Goal: Navigation & Orientation: Find specific page/section

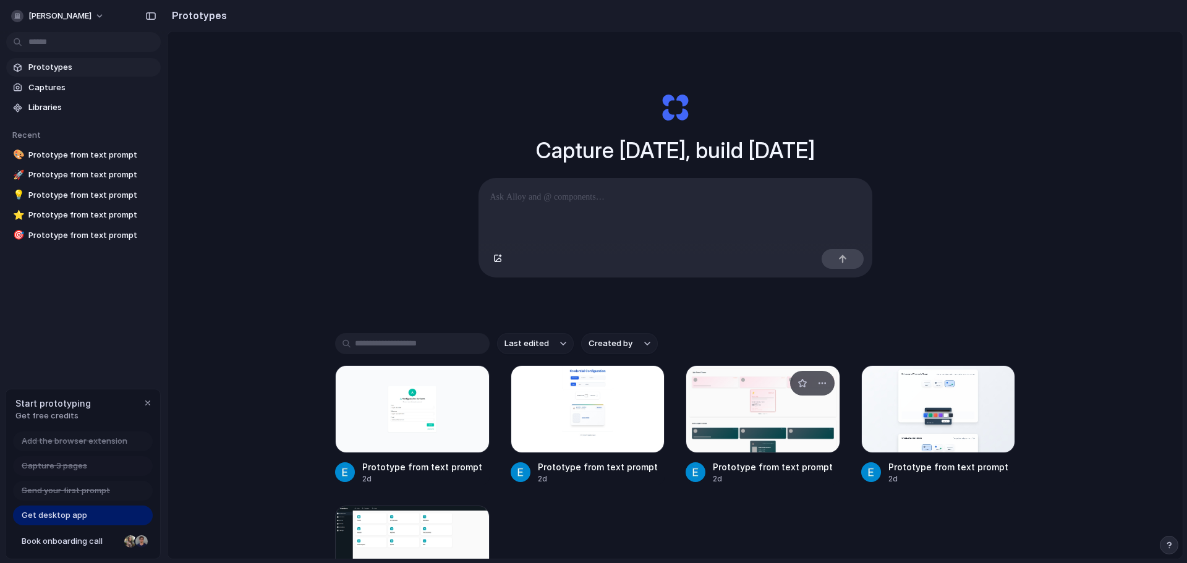
click at [751, 438] on div at bounding box center [763, 410] width 155 height 88
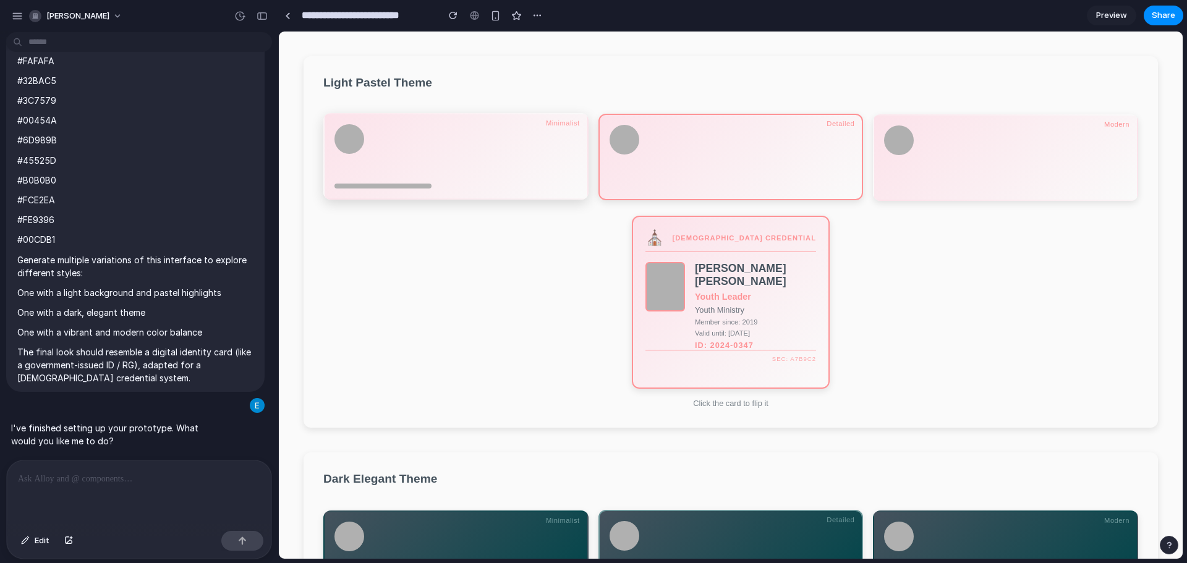
click at [537, 173] on div at bounding box center [456, 151] width 243 height 54
click at [664, 176] on div at bounding box center [731, 156] width 243 height 64
click at [941, 182] on div at bounding box center [1005, 156] width 243 height 64
click at [795, 181] on div at bounding box center [731, 156] width 243 height 64
click at [551, 174] on div at bounding box center [456, 151] width 243 height 54
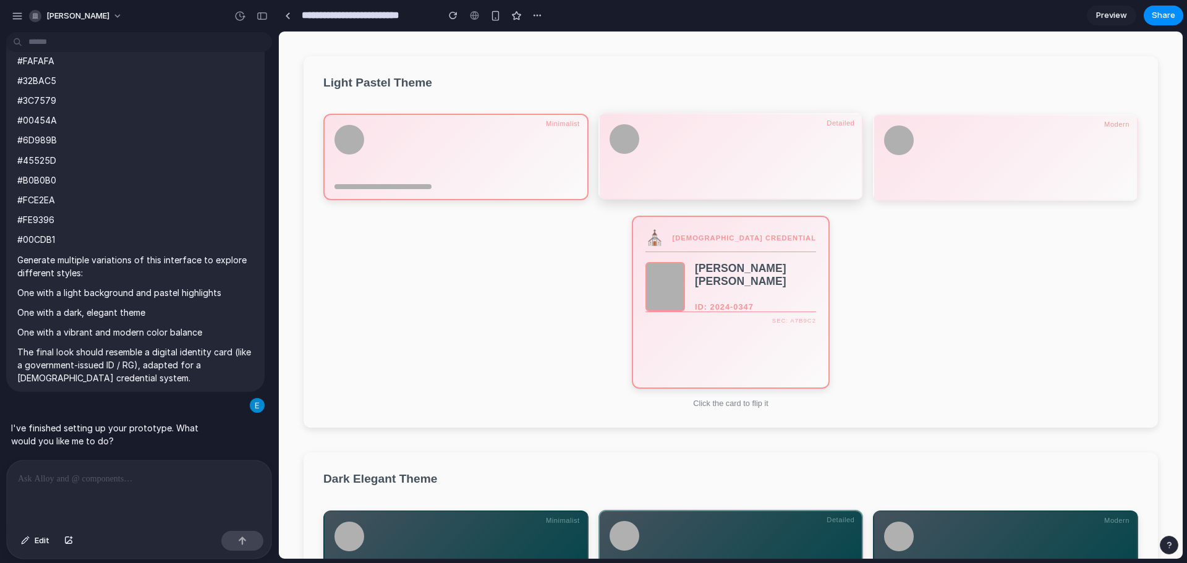
click at [696, 195] on div at bounding box center [731, 156] width 265 height 87
drag, startPoint x: 862, startPoint y: 192, endPoint x: 907, endPoint y: 195, distance: 45.3
click at [864, 192] on div at bounding box center [730, 157] width 815 height 87
click at [910, 195] on div at bounding box center [1005, 156] width 265 height 87
click at [785, 188] on div at bounding box center [731, 156] width 243 height 64
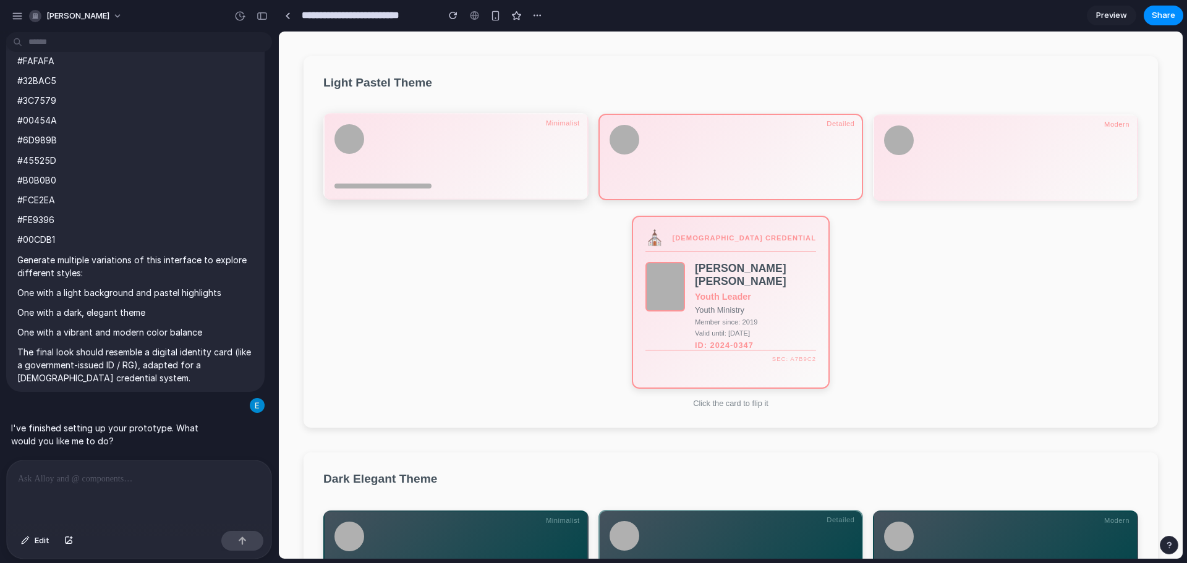
click at [557, 173] on div at bounding box center [456, 151] width 243 height 54
click at [730, 307] on div "ID: 2024-0347" at bounding box center [755, 306] width 121 height 9
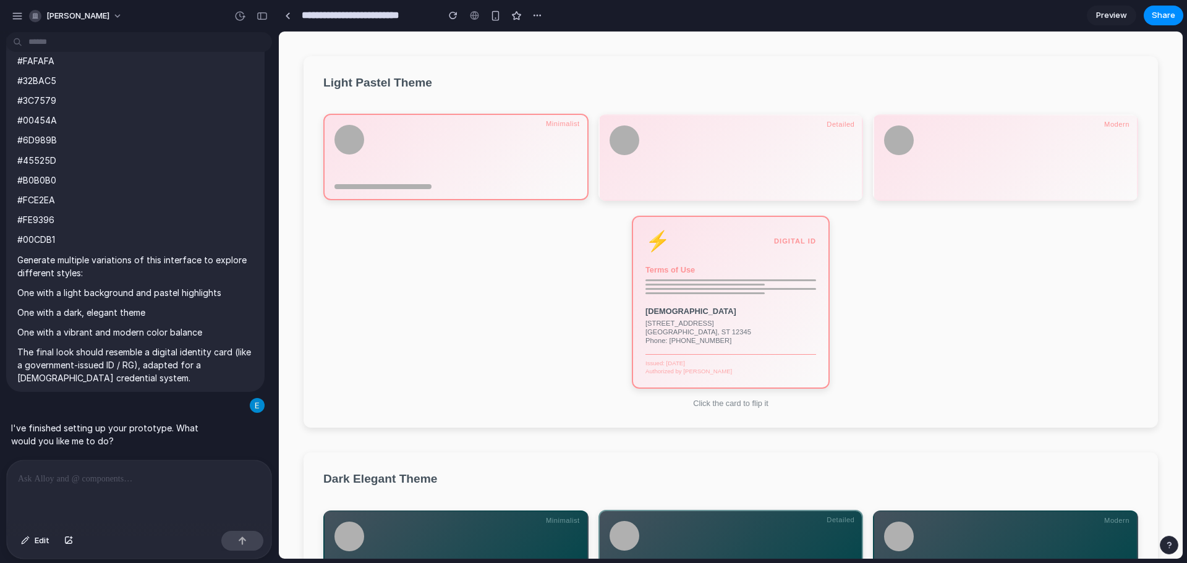
click at [725, 316] on div "[DEMOGRAPHIC_DATA]" at bounding box center [731, 311] width 171 height 9
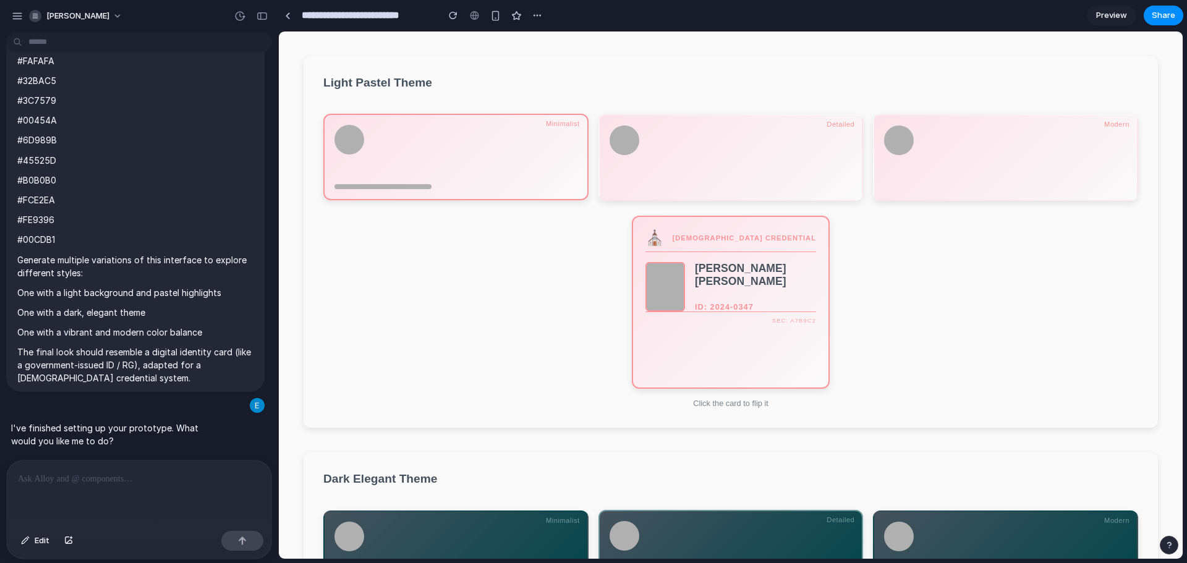
click at [732, 312] on div "ID: 2024-0347" at bounding box center [755, 306] width 121 height 9
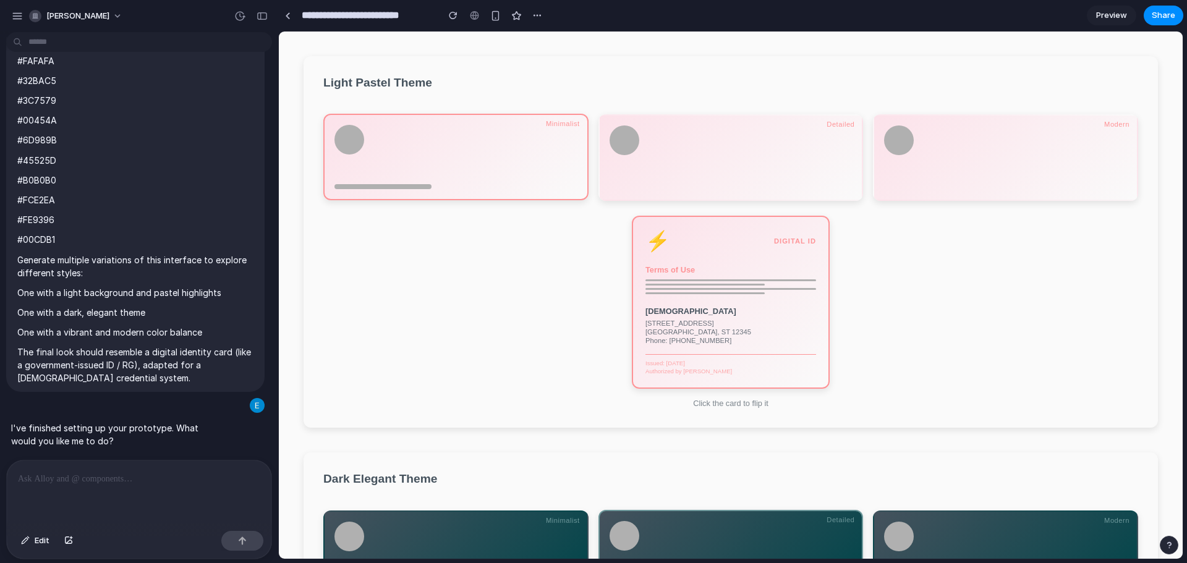
click at [734, 307] on div "⚡ DIGITAL ID Terms of Use [DEMOGRAPHIC_DATA] [STREET_ADDRESS] Phone: [PHONE_NUM…" at bounding box center [731, 302] width 198 height 173
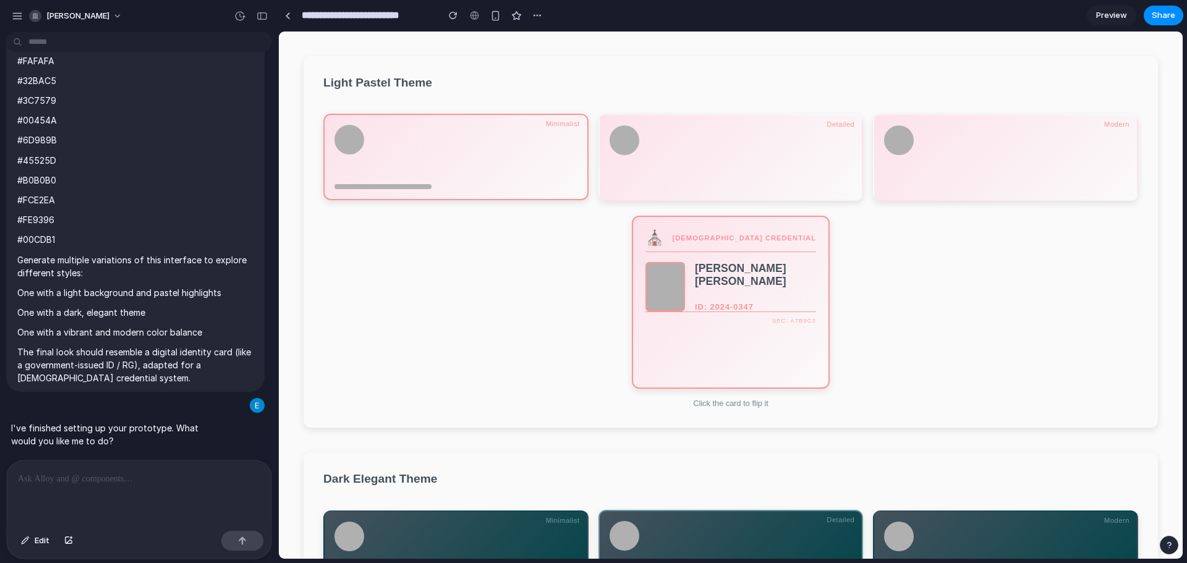
click at [734, 306] on div "ID: 2024-0347" at bounding box center [755, 306] width 121 height 9
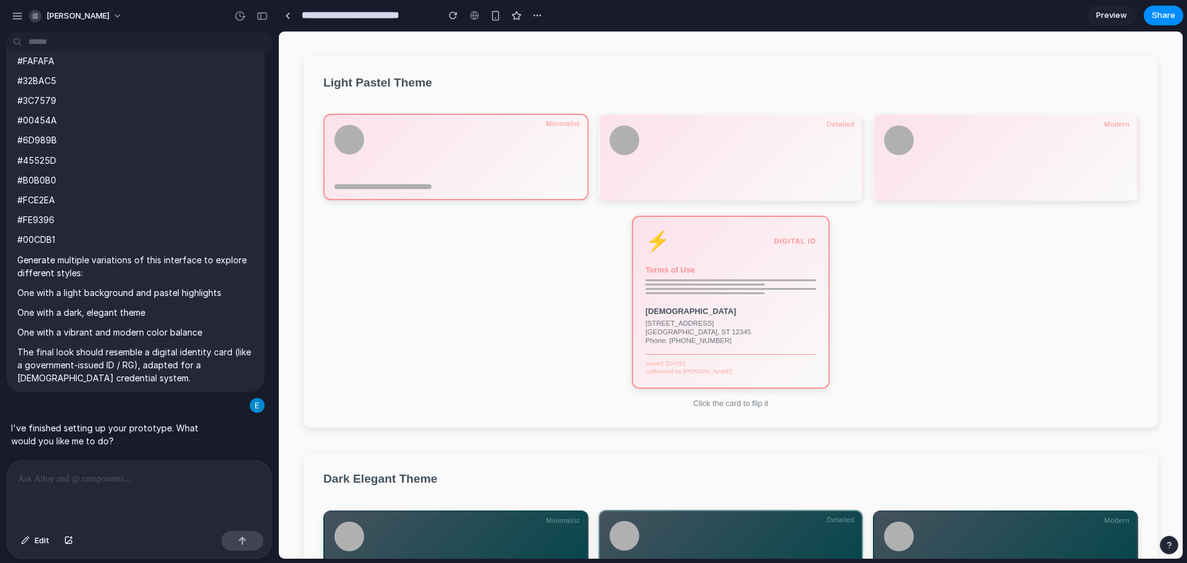
click at [734, 306] on div "⚡ DIGITAL ID Terms of Use [DEMOGRAPHIC_DATA] [STREET_ADDRESS] Phone: [PHONE_NUM…" at bounding box center [731, 302] width 198 height 173
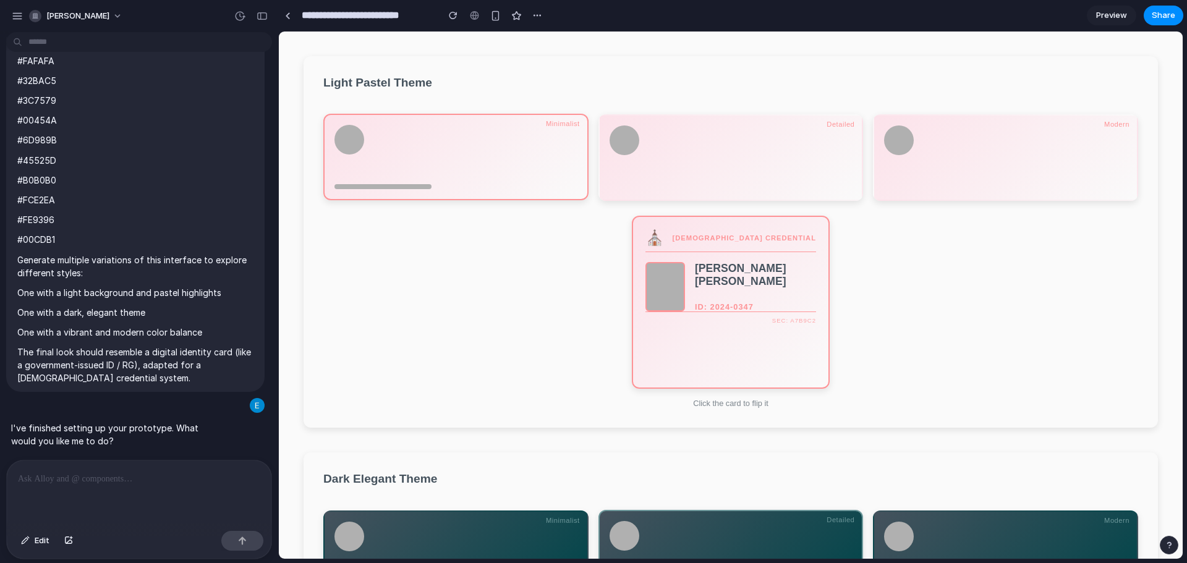
click at [734, 305] on div "[PERSON_NAME] [PERSON_NAME] ID: 2024-0347" at bounding box center [755, 286] width 121 height 49
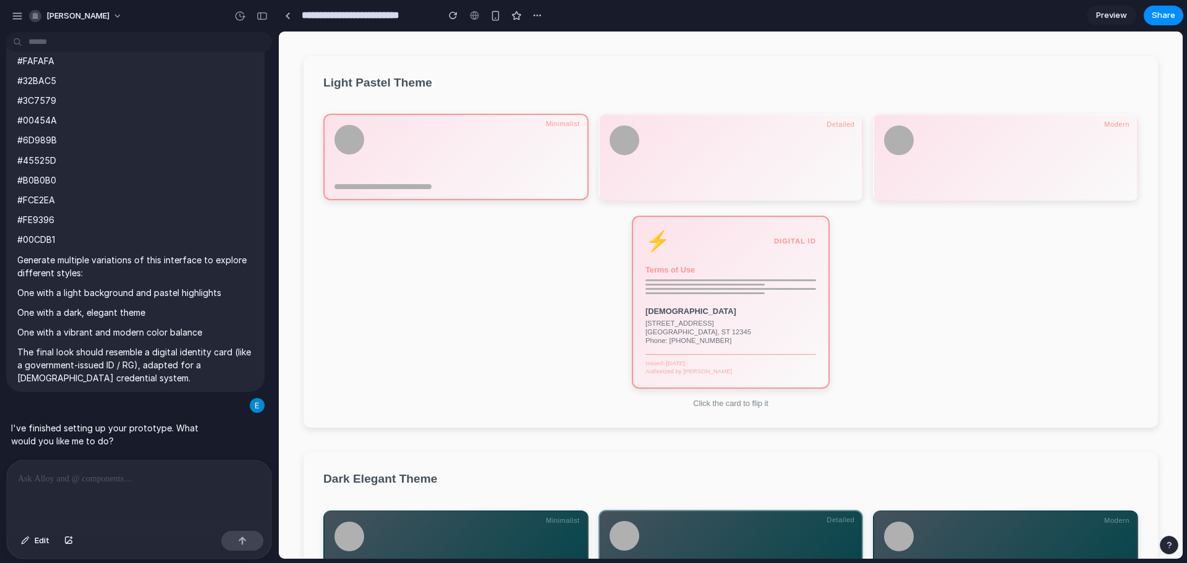
click at [734, 304] on div "⚡ DIGITAL ID Terms of Use [DEMOGRAPHIC_DATA] [STREET_ADDRESS] Phone: [PHONE_NUM…" at bounding box center [731, 302] width 198 height 173
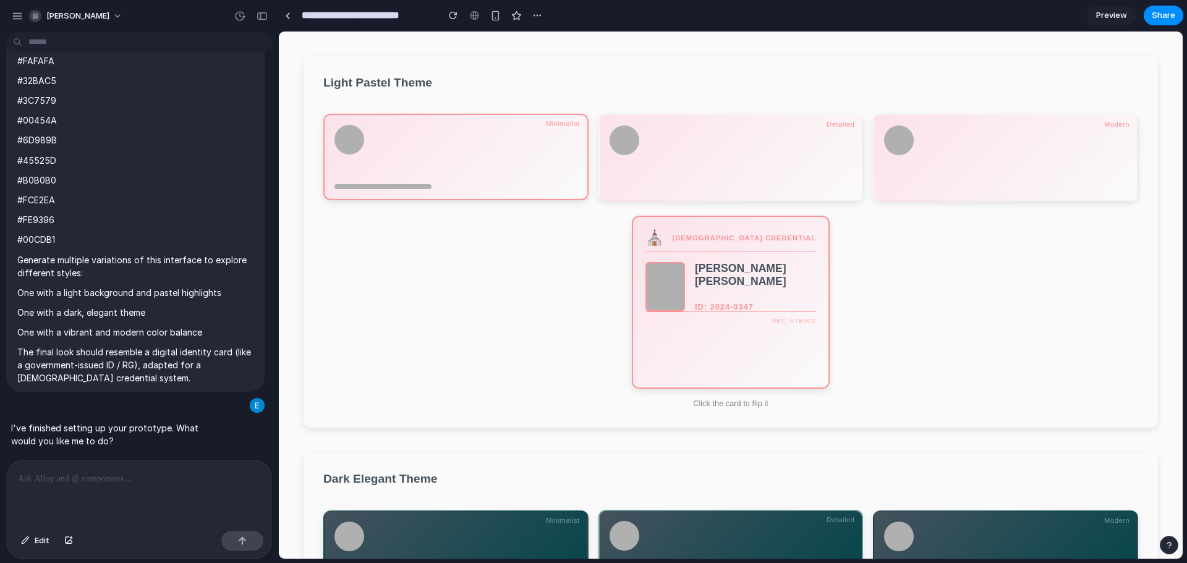
click at [734, 304] on div "[PERSON_NAME] [PERSON_NAME] ID: 2024-0347" at bounding box center [755, 286] width 121 height 49
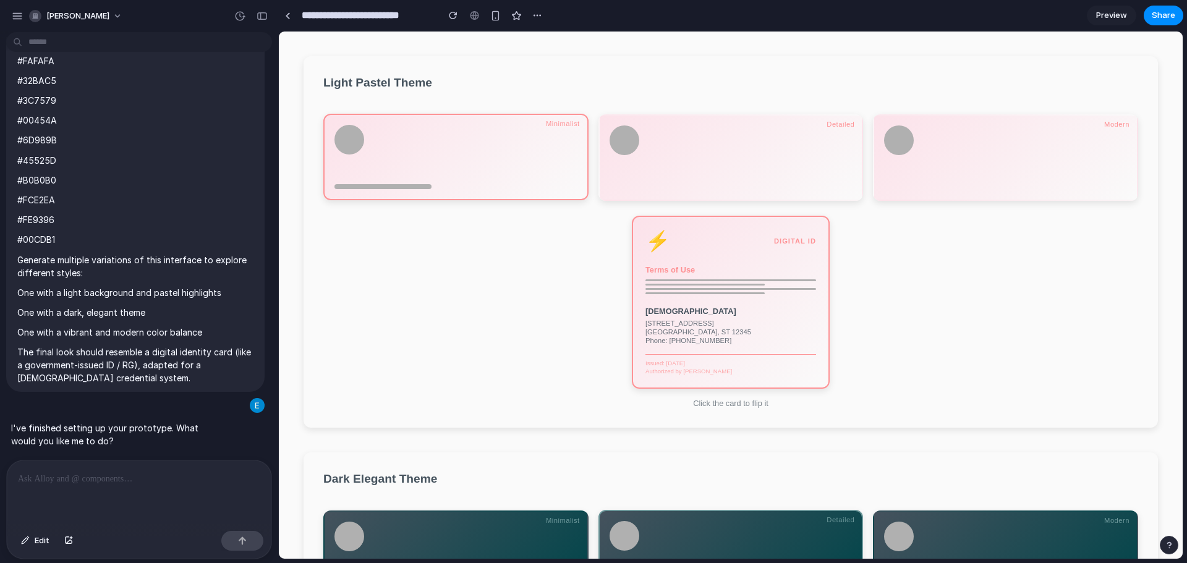
click at [734, 304] on div "⚡ DIGITAL ID Terms of Use [DEMOGRAPHIC_DATA] [STREET_ADDRESS] Phone: [PHONE_NUM…" at bounding box center [731, 302] width 198 height 173
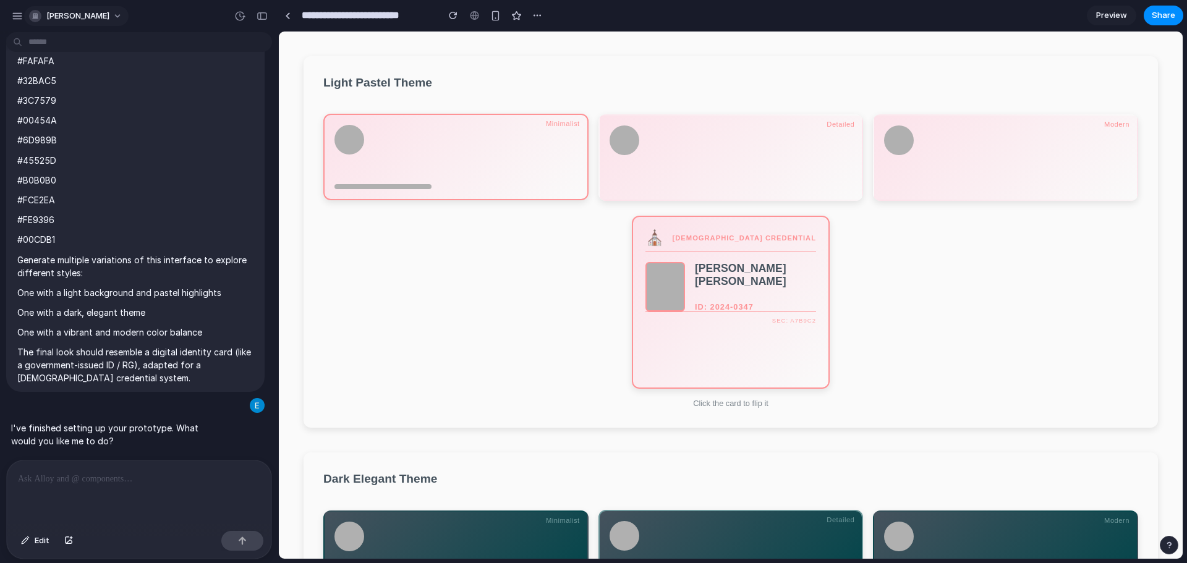
click at [105, 16] on span "[PERSON_NAME]" at bounding box center [77, 16] width 63 height 12
click at [9, 11] on div "Settings Invite members Change theme Sign out" at bounding box center [593, 281] width 1187 height 563
click at [18, 17] on div "button" at bounding box center [17, 16] width 11 height 11
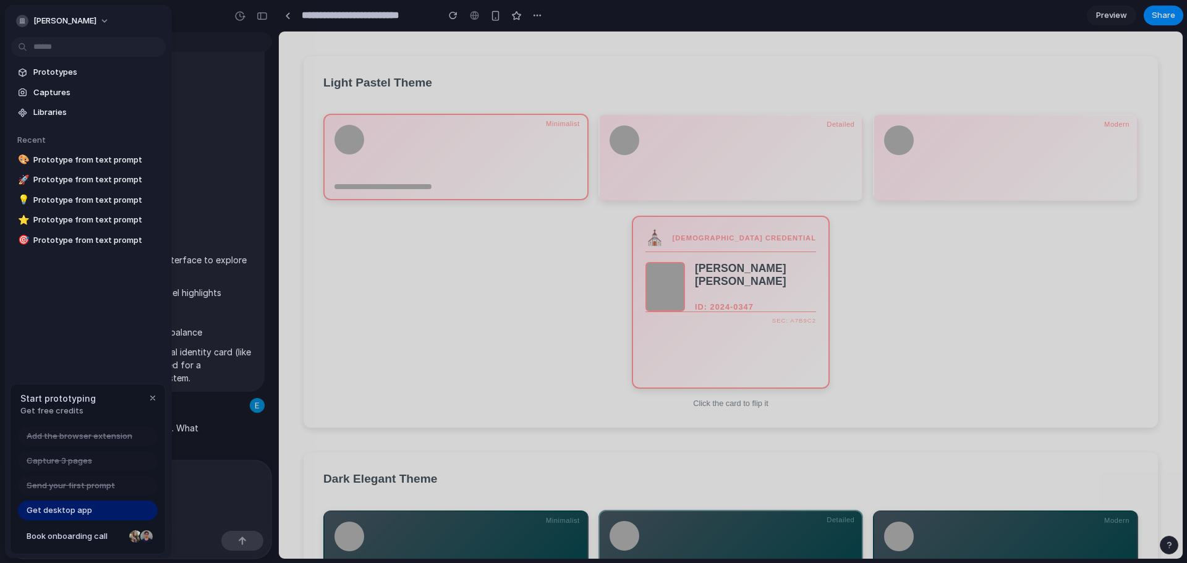
click at [14, 12] on div "[PERSON_NAME]" at bounding box center [88, 20] width 167 height 30
click at [18, 18] on div "button" at bounding box center [22, 21] width 12 height 12
click at [281, 14] on div "Settings Invite members Change theme Sign out" at bounding box center [593, 281] width 1187 height 563
click at [291, 15] on div at bounding box center [593, 281] width 1187 height 563
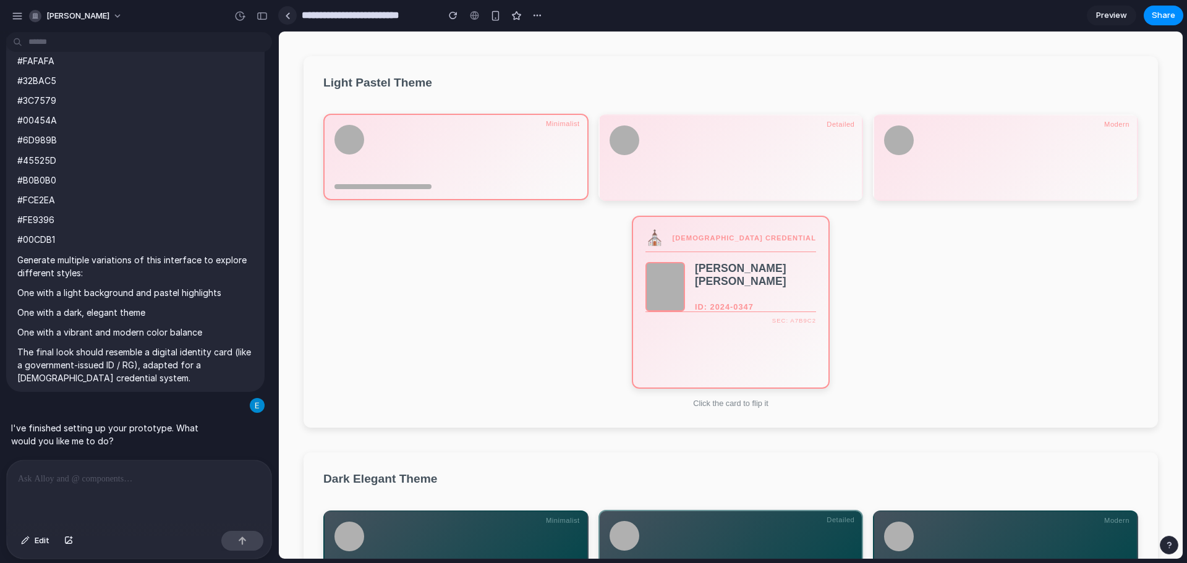
click at [287, 16] on div at bounding box center [288, 15] width 6 height 7
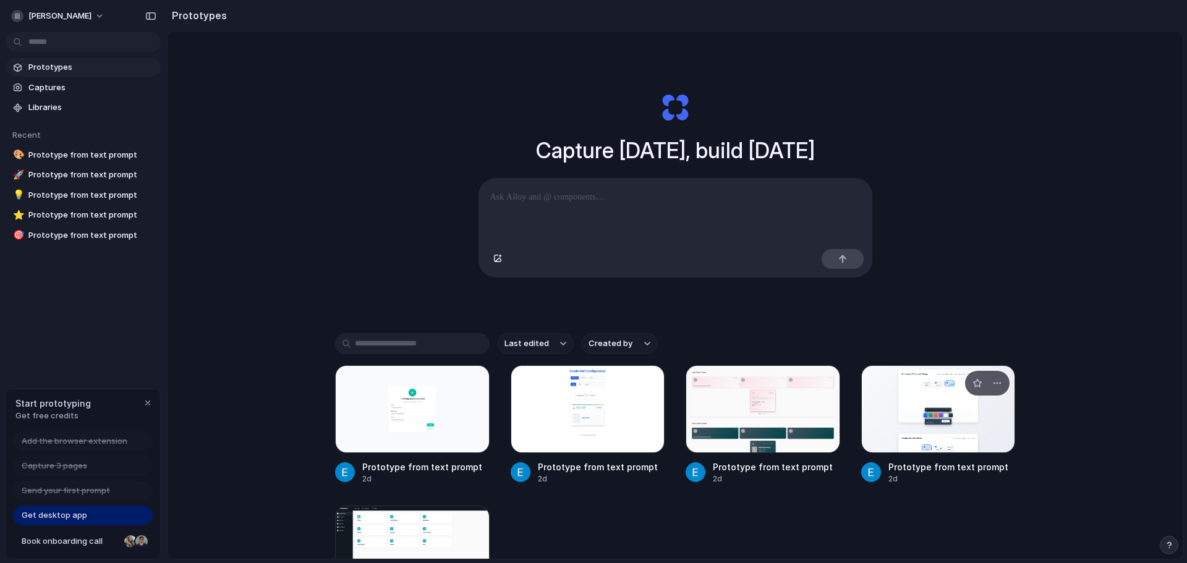
click at [949, 443] on div at bounding box center [939, 410] width 155 height 88
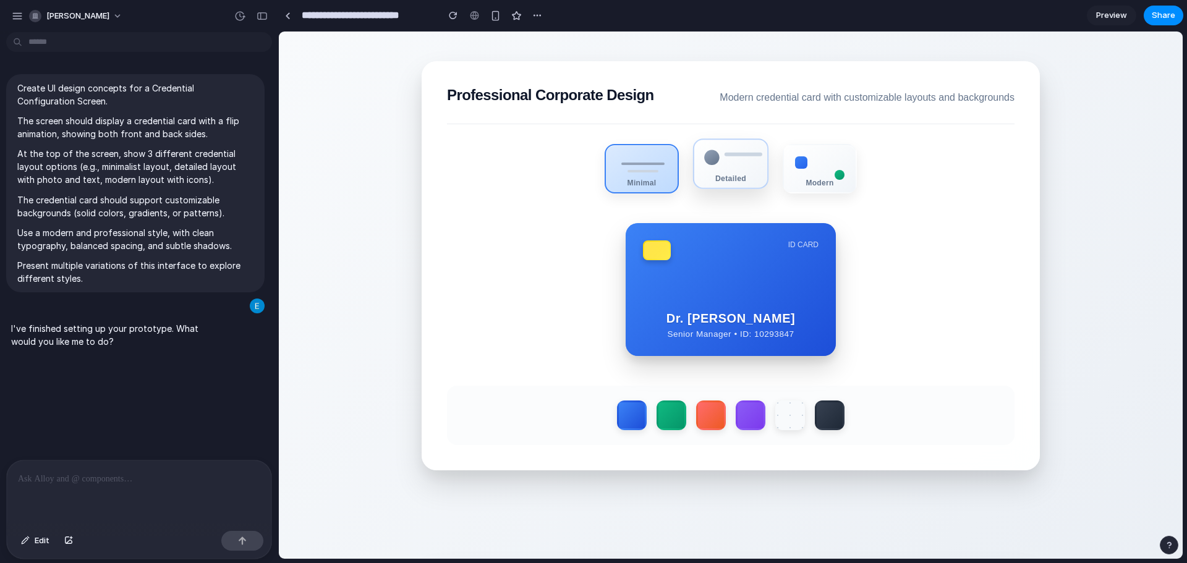
click at [700, 174] on div "Detailed" at bounding box center [730, 164] width 75 height 51
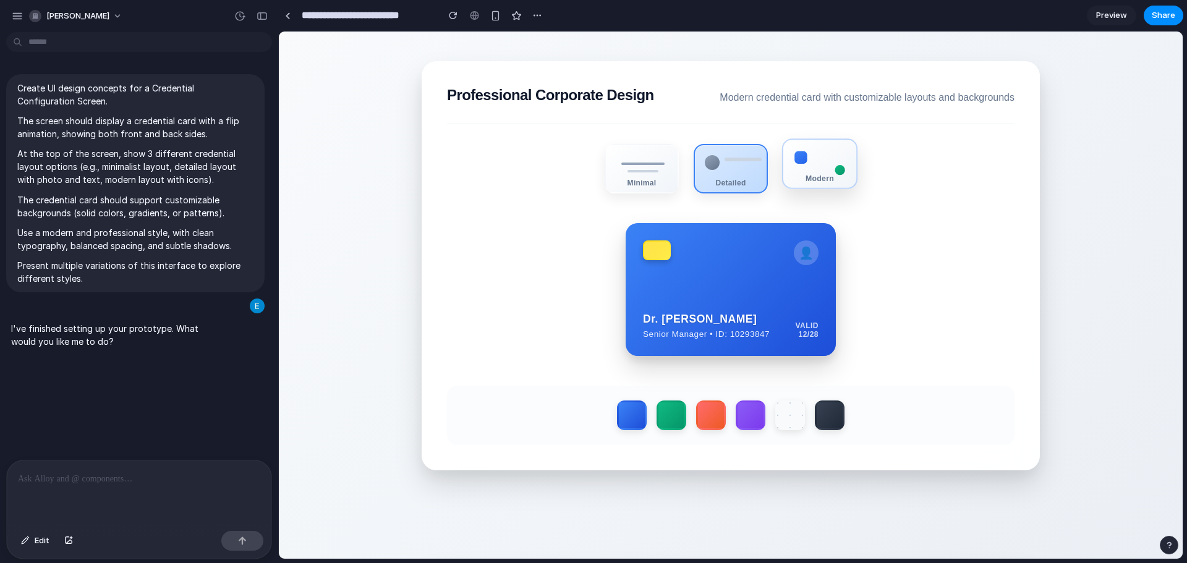
click at [827, 187] on div "Modern" at bounding box center [819, 164] width 75 height 51
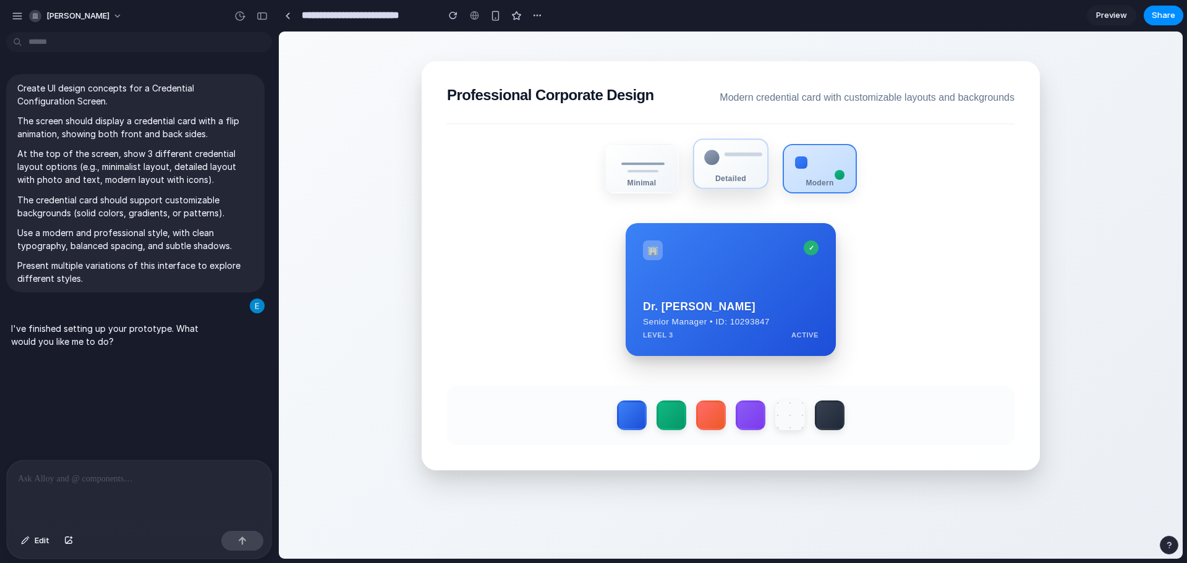
click at [751, 177] on div "Detailed" at bounding box center [730, 164] width 75 height 51
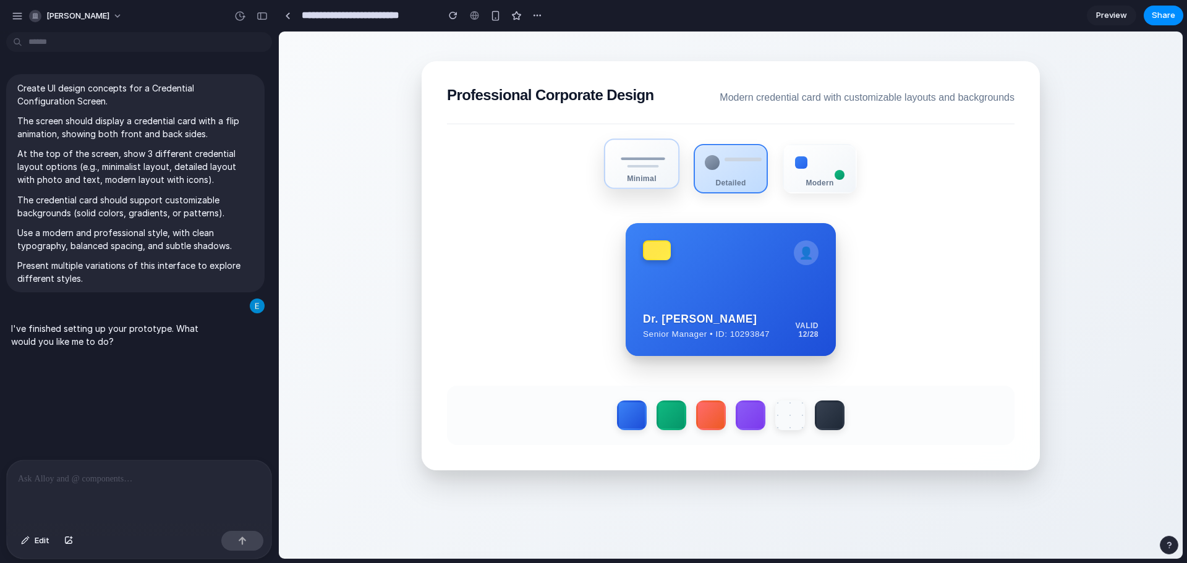
click at [665, 169] on div "Minimal" at bounding box center [641, 164] width 75 height 51
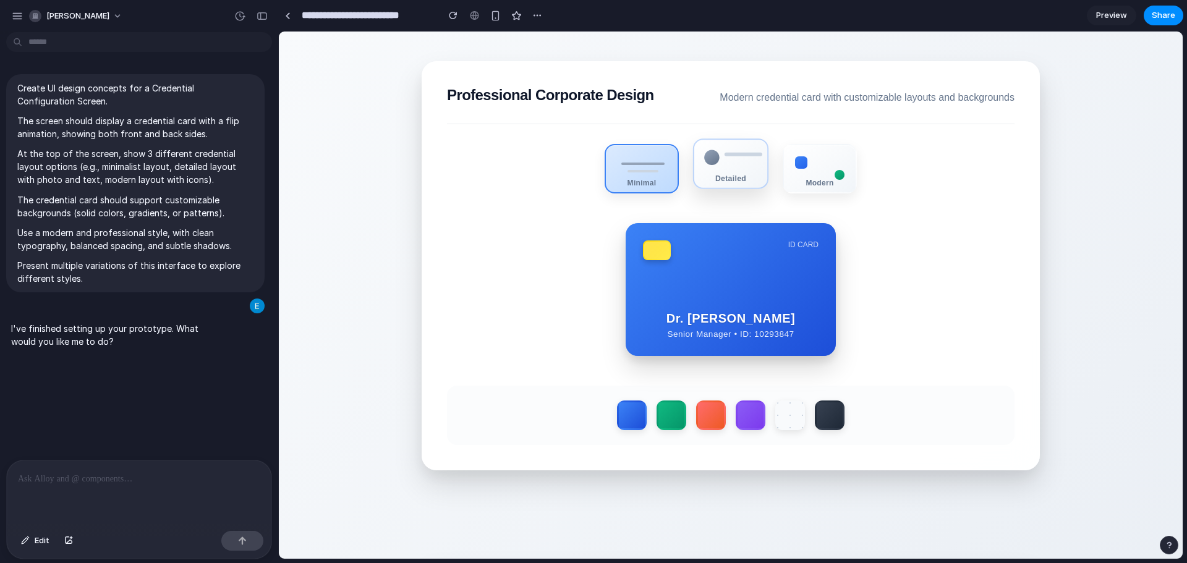
click at [740, 176] on div "Detailed" at bounding box center [730, 164] width 75 height 51
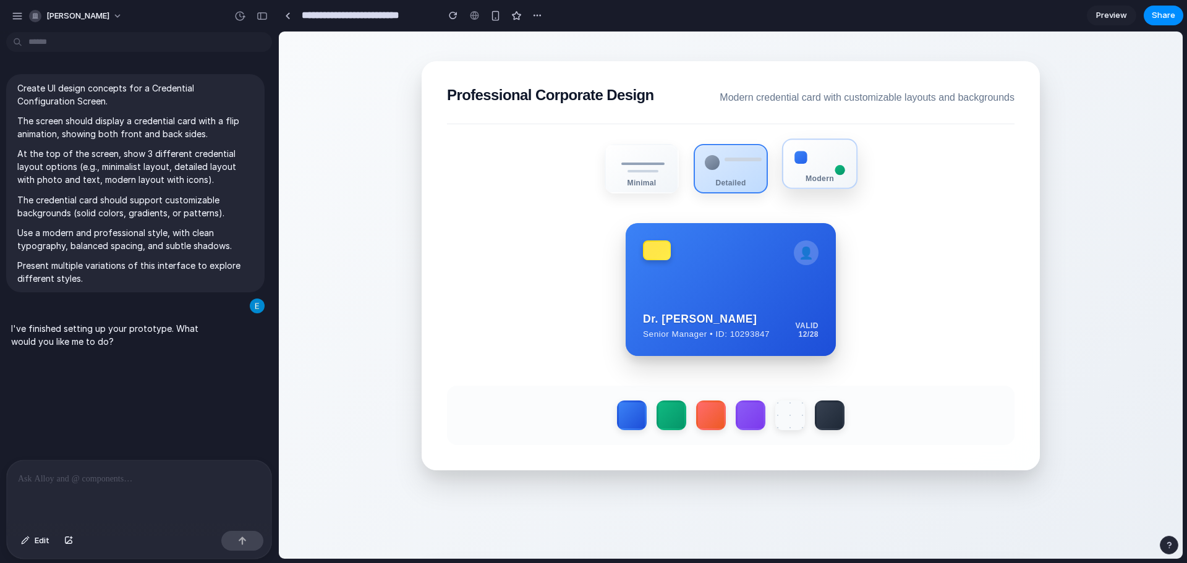
click at [794, 181] on div "Modern" at bounding box center [819, 164] width 75 height 51
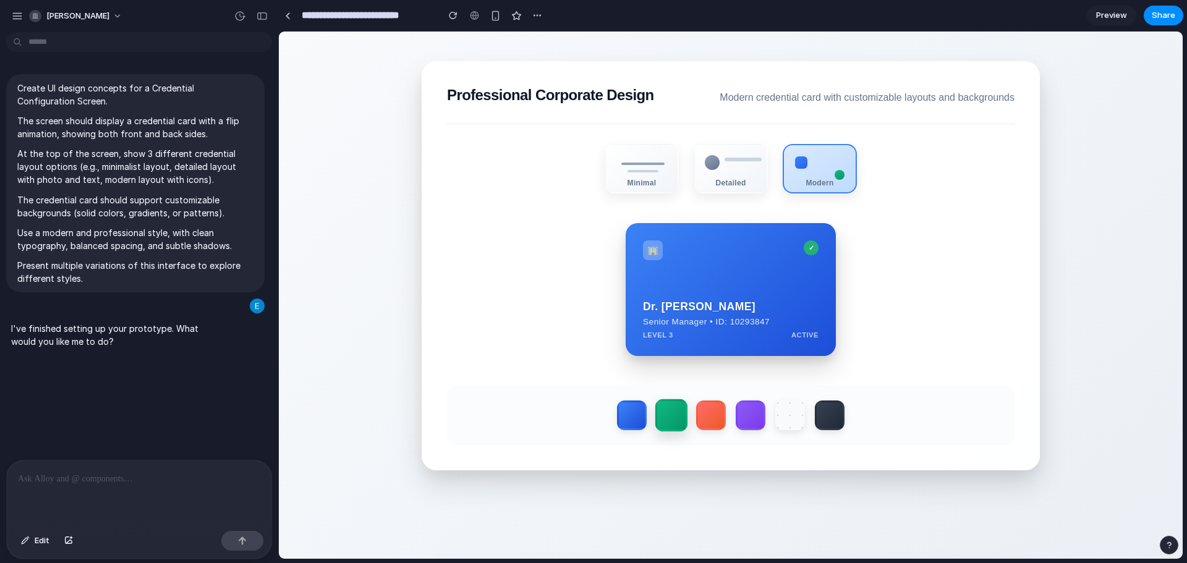
click at [670, 419] on label at bounding box center [672, 416] width 33 height 33
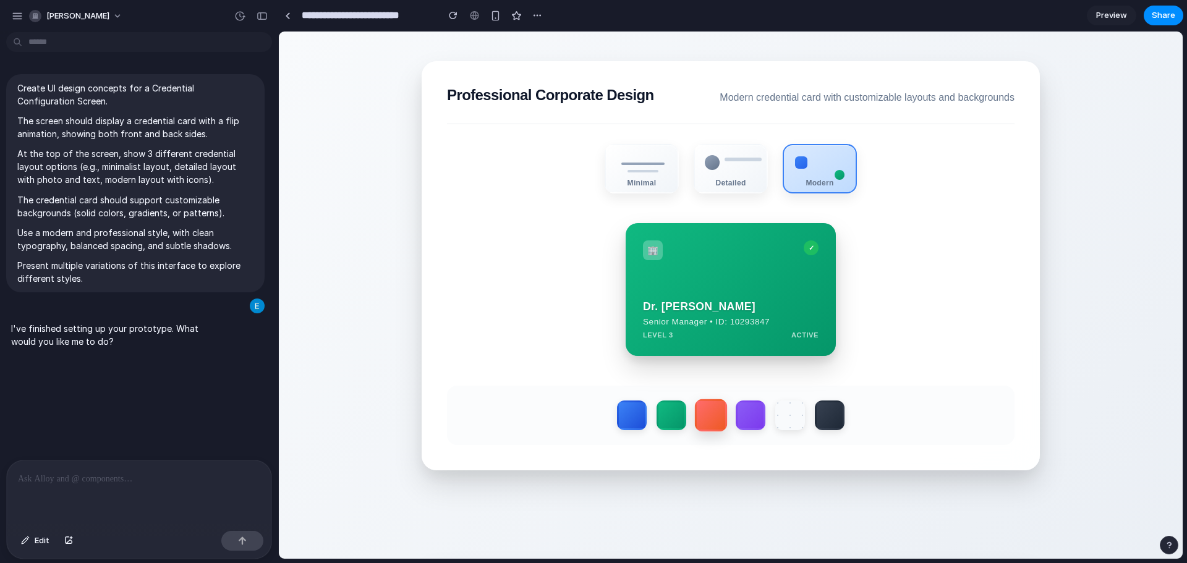
drag, startPoint x: 701, startPoint y: 414, endPoint x: 724, endPoint y: 416, distance: 22.4
click at [703, 413] on label at bounding box center [711, 416] width 33 height 33
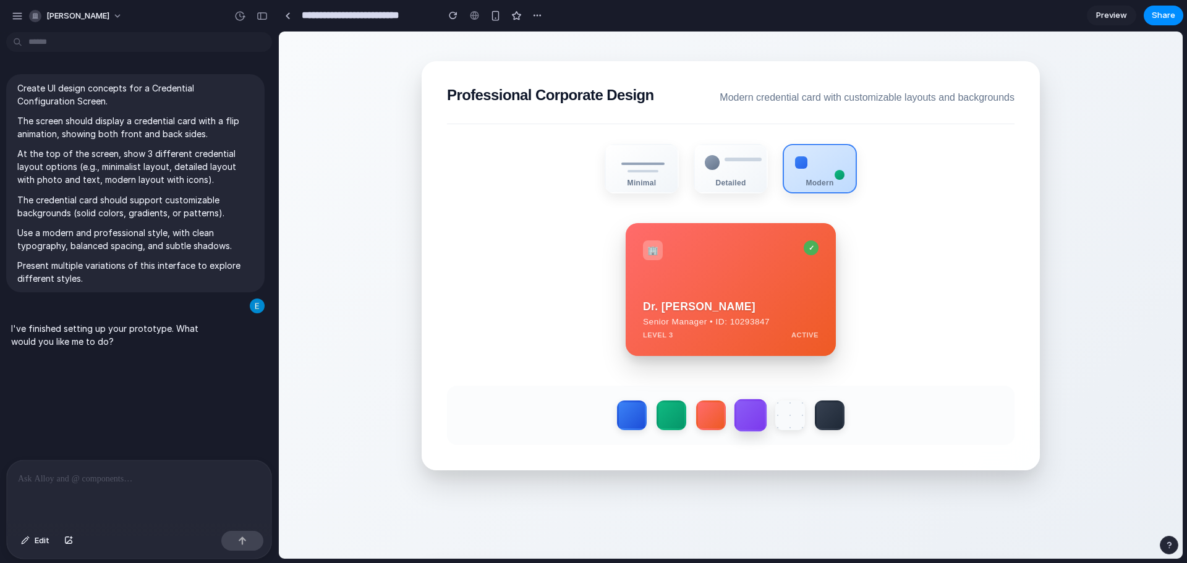
drag, startPoint x: 732, startPoint y: 416, endPoint x: 742, endPoint y: 417, distance: 10.0
click at [735, 416] on label at bounding box center [751, 416] width 33 height 33
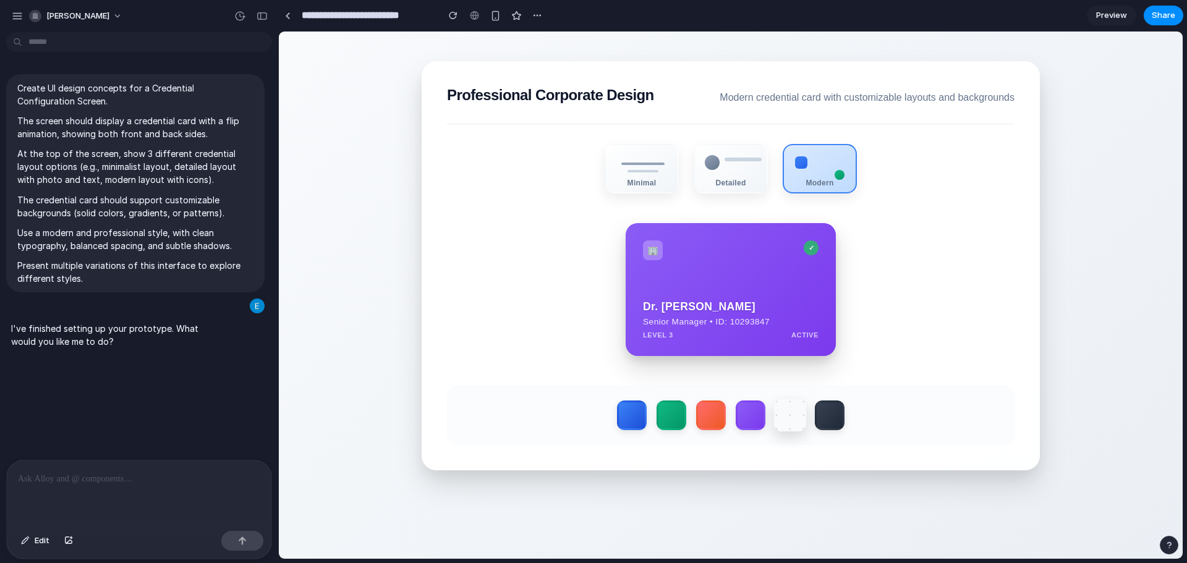
drag, startPoint x: 792, startPoint y: 422, endPoint x: 805, endPoint y: 429, distance: 14.7
click at [792, 423] on label at bounding box center [790, 416] width 33 height 33
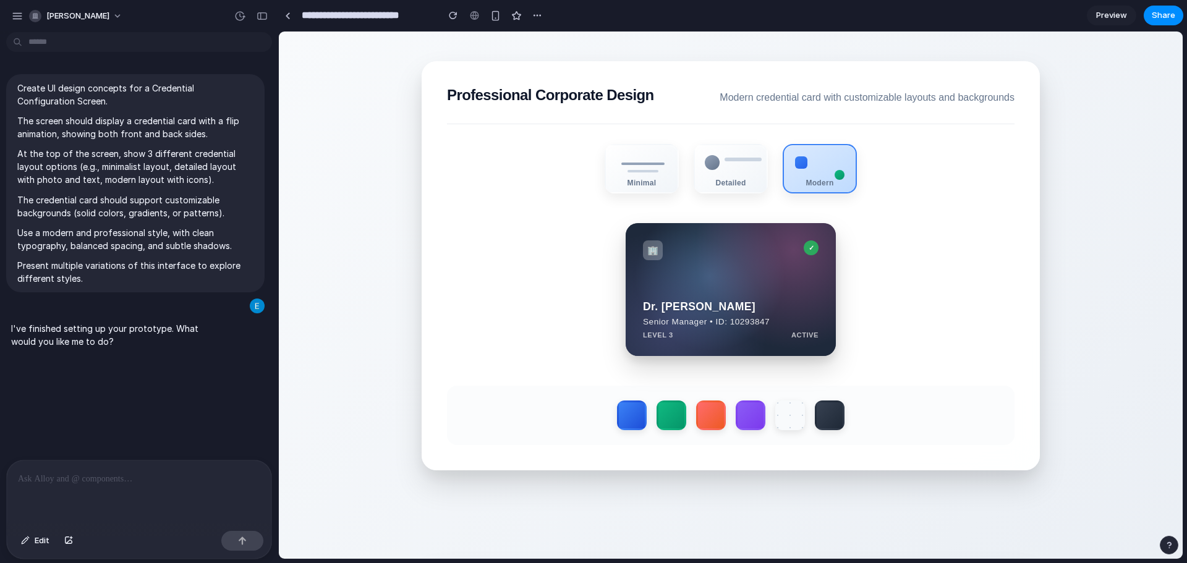
click at [842, 424] on div at bounding box center [731, 415] width 568 height 59
click at [827, 425] on label at bounding box center [830, 416] width 33 height 33
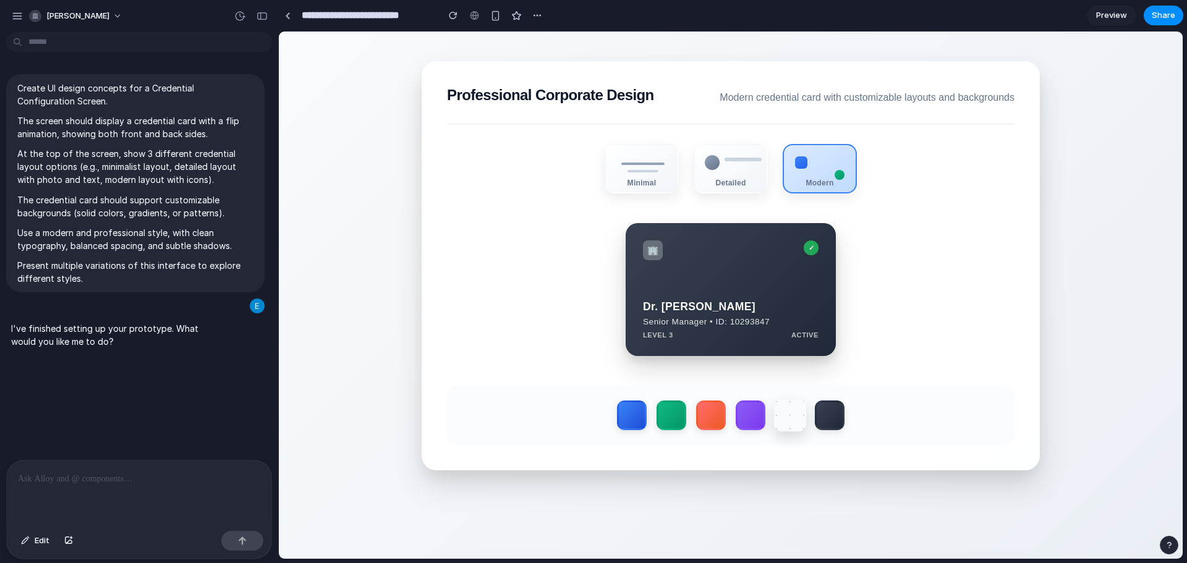
click at [786, 417] on label at bounding box center [790, 416] width 33 height 33
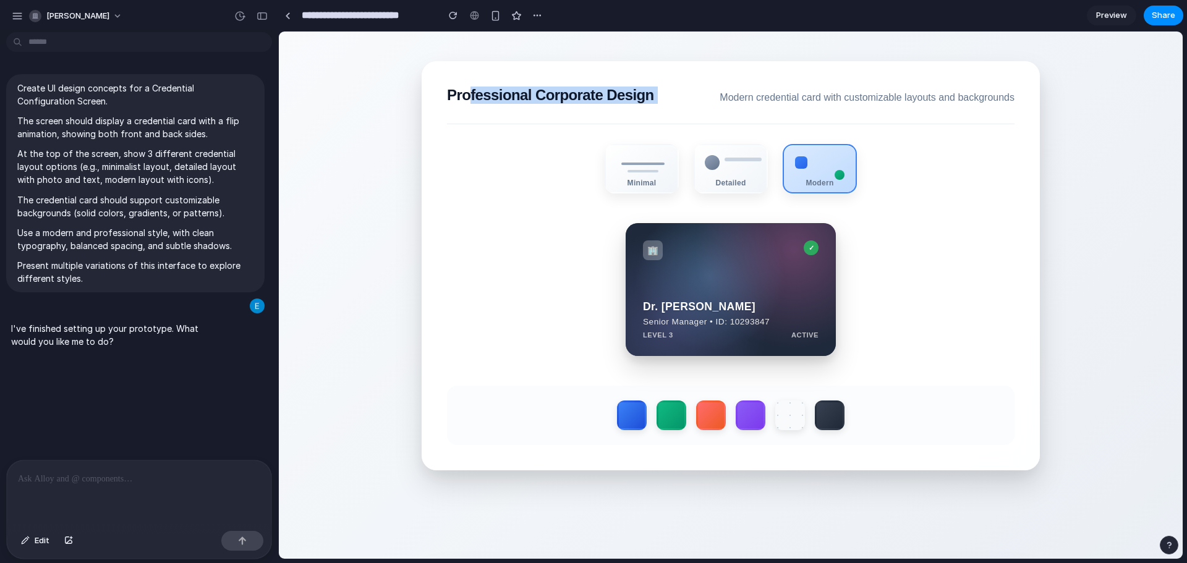
drag, startPoint x: 468, startPoint y: 98, endPoint x: 686, endPoint y: 113, distance: 218.2
click at [686, 113] on div "Professional Corporate Design Modern credential card with customizable layouts …" at bounding box center [731, 106] width 568 height 38
drag, startPoint x: 934, startPoint y: 145, endPoint x: 887, endPoint y: 133, distance: 48.0
click at [932, 145] on section "Professional Corporate Design Modern credential card with customizable layouts …" at bounding box center [731, 265] width 618 height 409
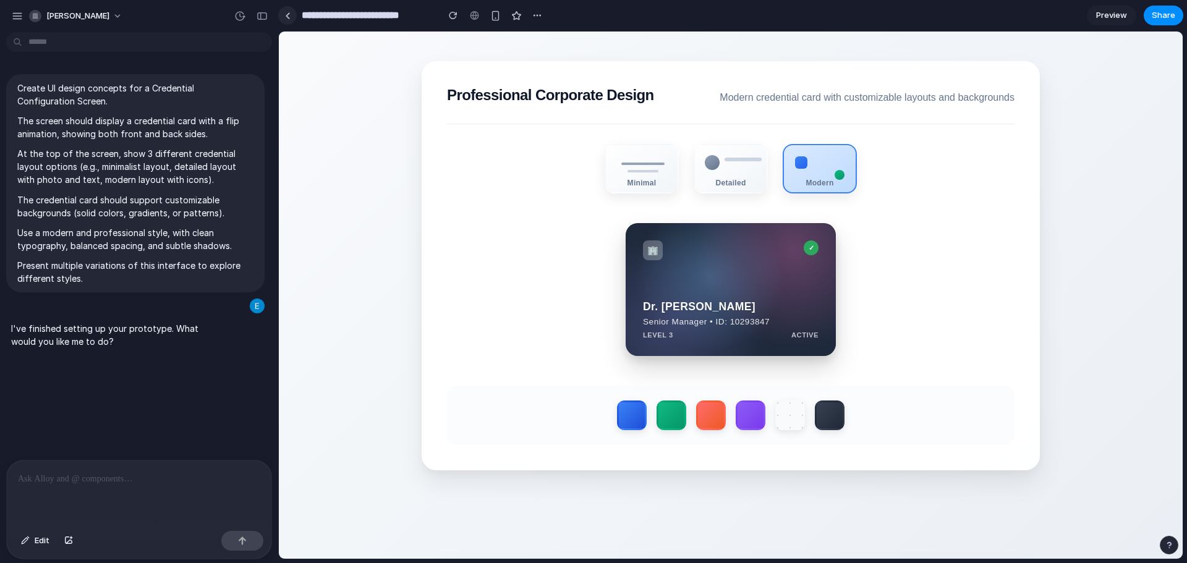
click at [291, 14] on link at bounding box center [287, 15] width 19 height 19
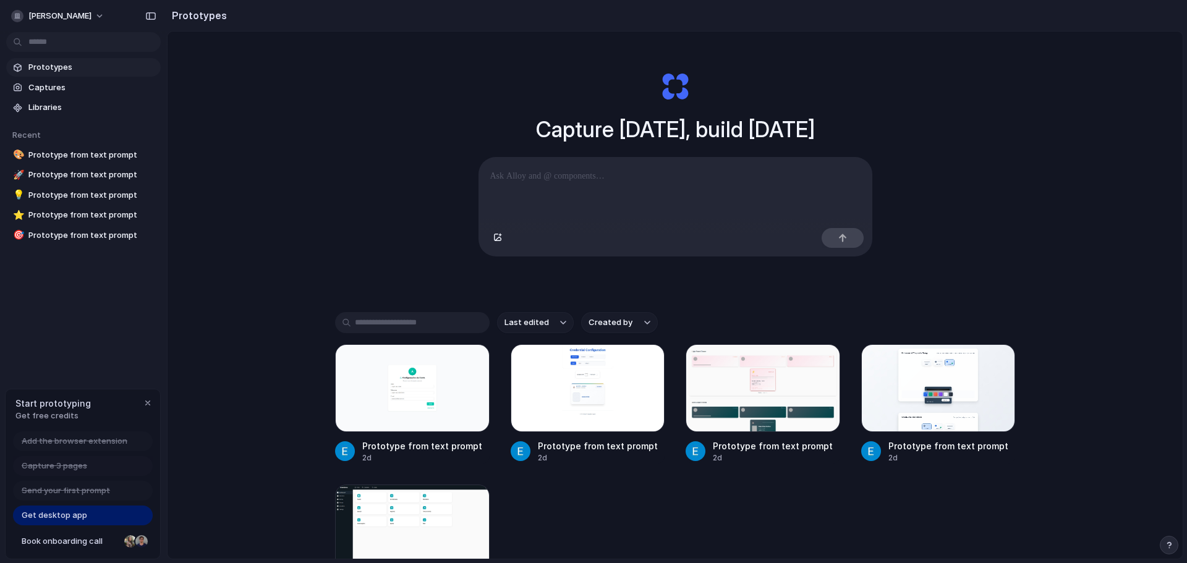
scroll to position [124, 0]
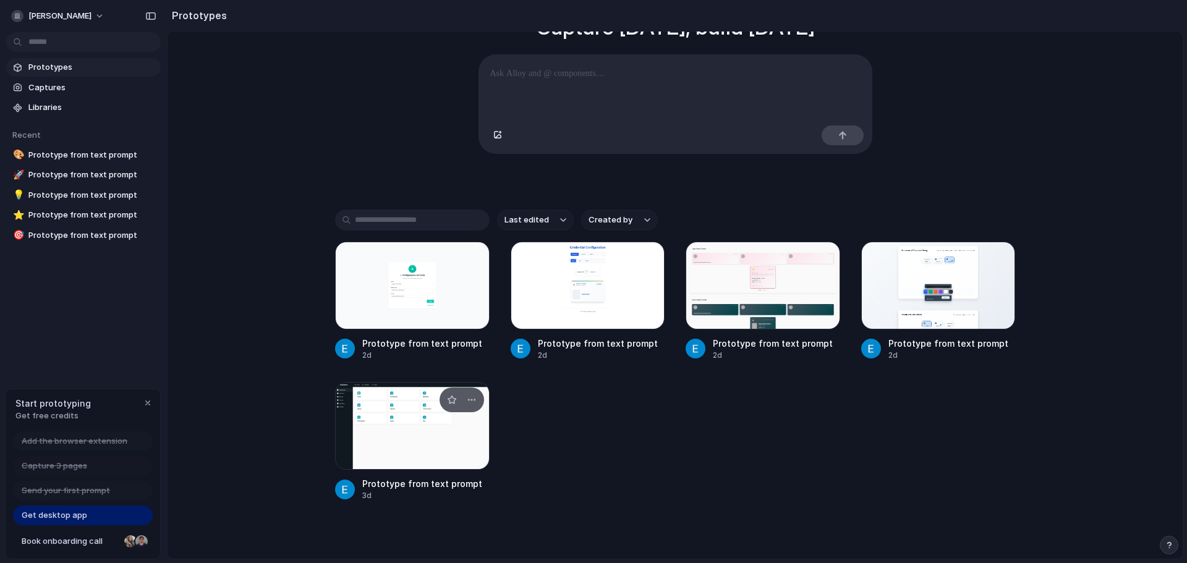
click at [427, 467] on div at bounding box center [412, 426] width 155 height 88
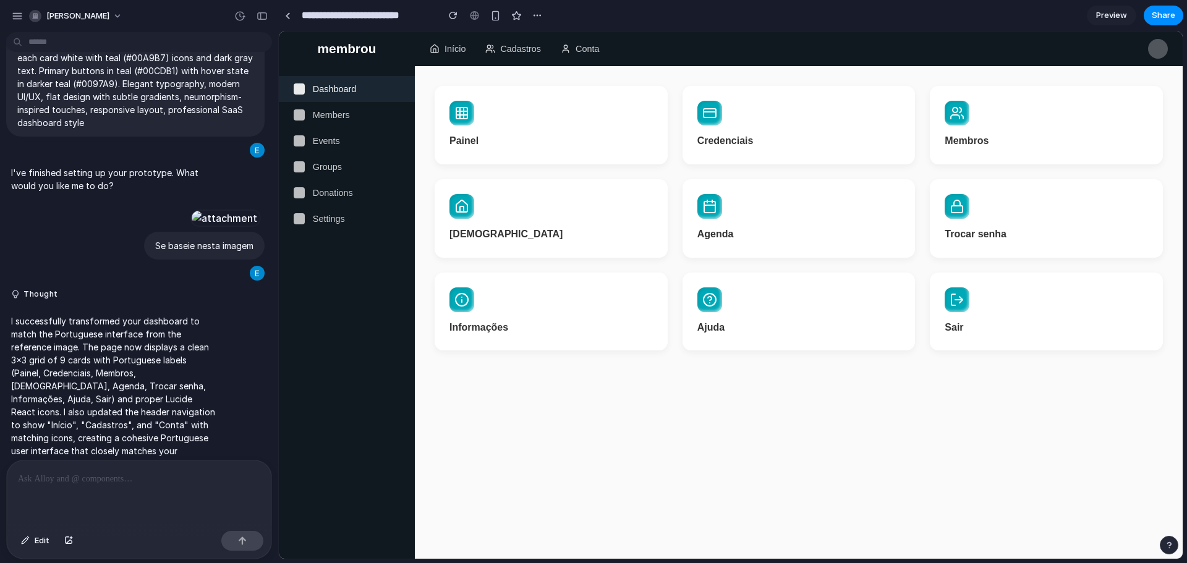
click at [1169, 546] on div "button" at bounding box center [1169, 545] width 9 height 9
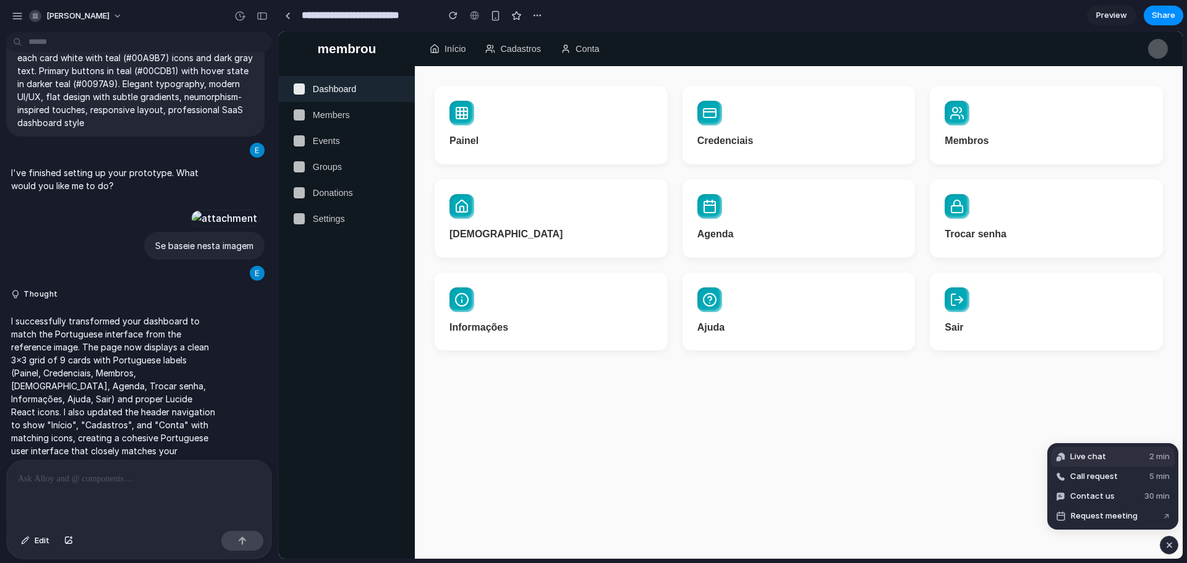
click at [1097, 458] on span "Live chat" at bounding box center [1089, 457] width 36 height 12
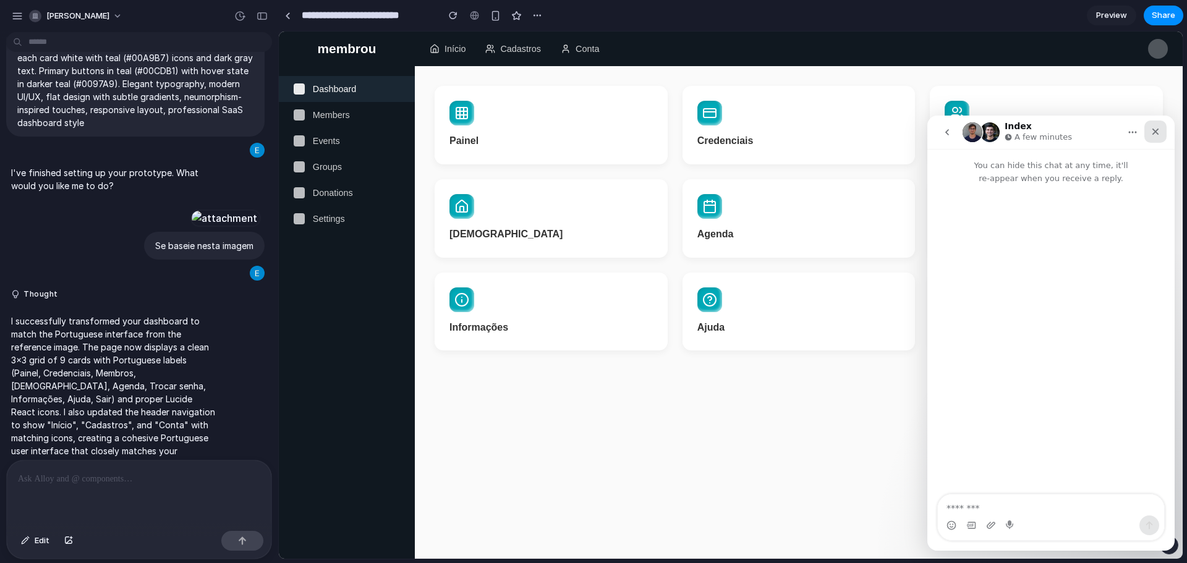
click at [1155, 130] on icon "Close" at bounding box center [1156, 132] width 7 height 7
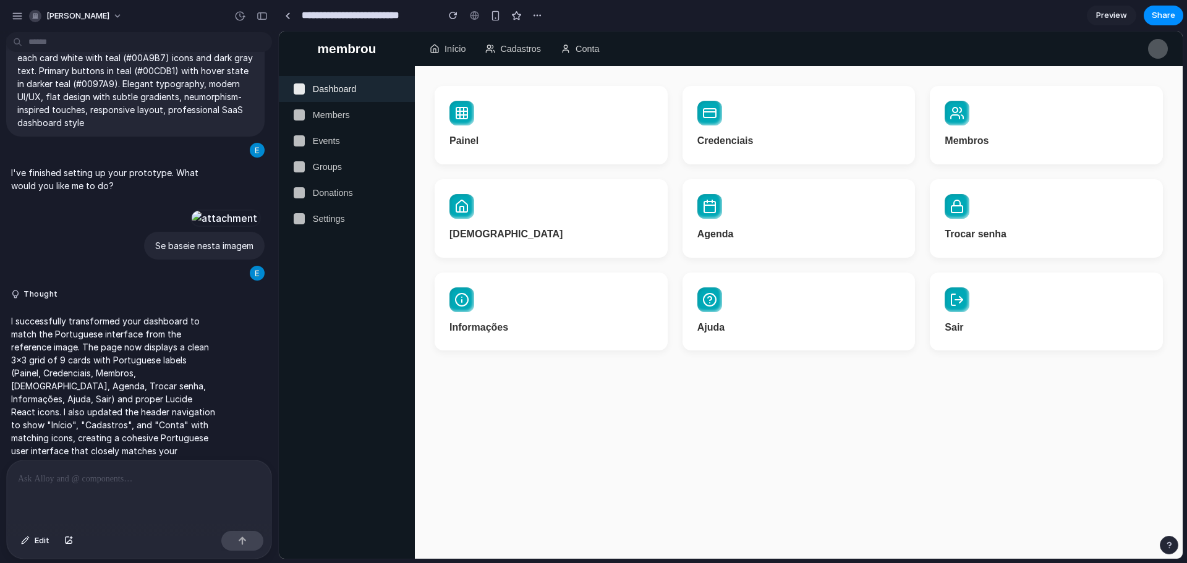
click at [1168, 552] on button "button" at bounding box center [1169, 545] width 19 height 19
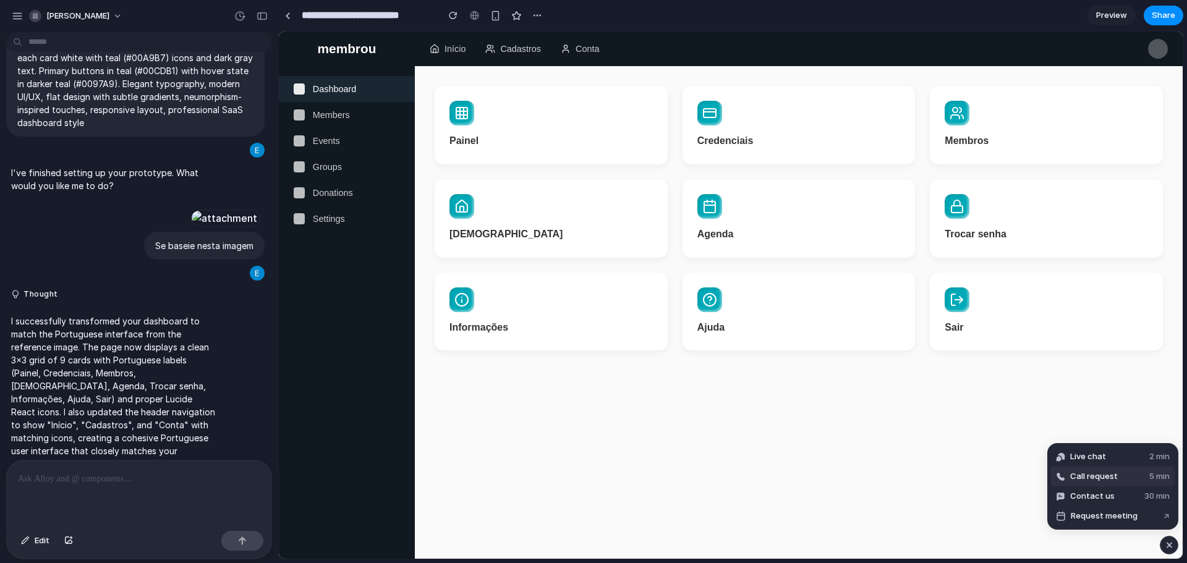
click at [1098, 482] on span "Call request" at bounding box center [1095, 477] width 48 height 12
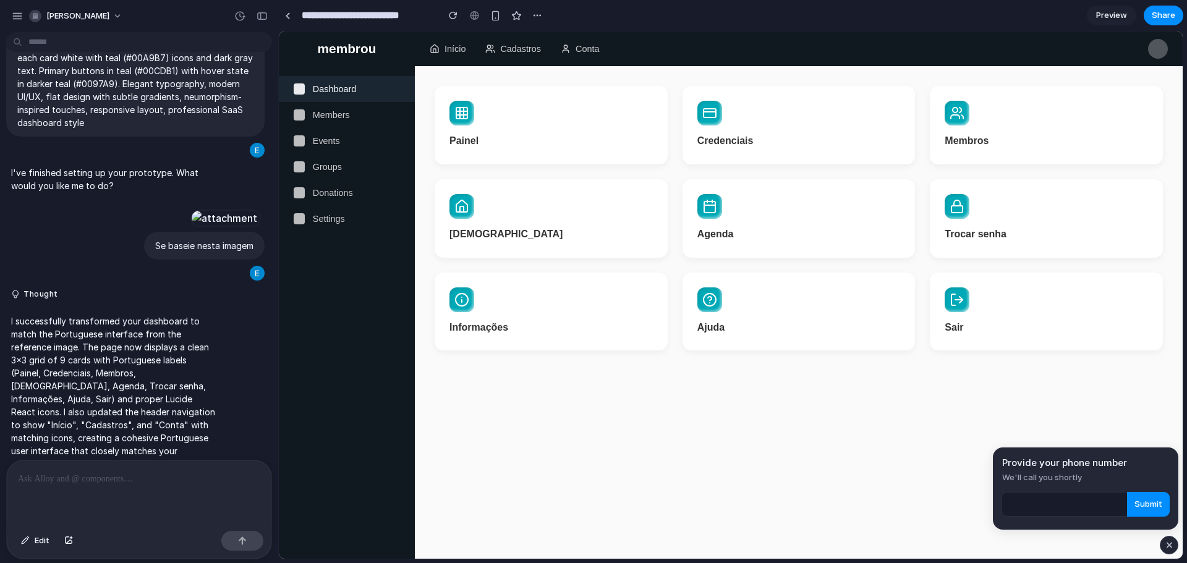
click at [1171, 546] on div "button" at bounding box center [1170, 545] width 11 height 15
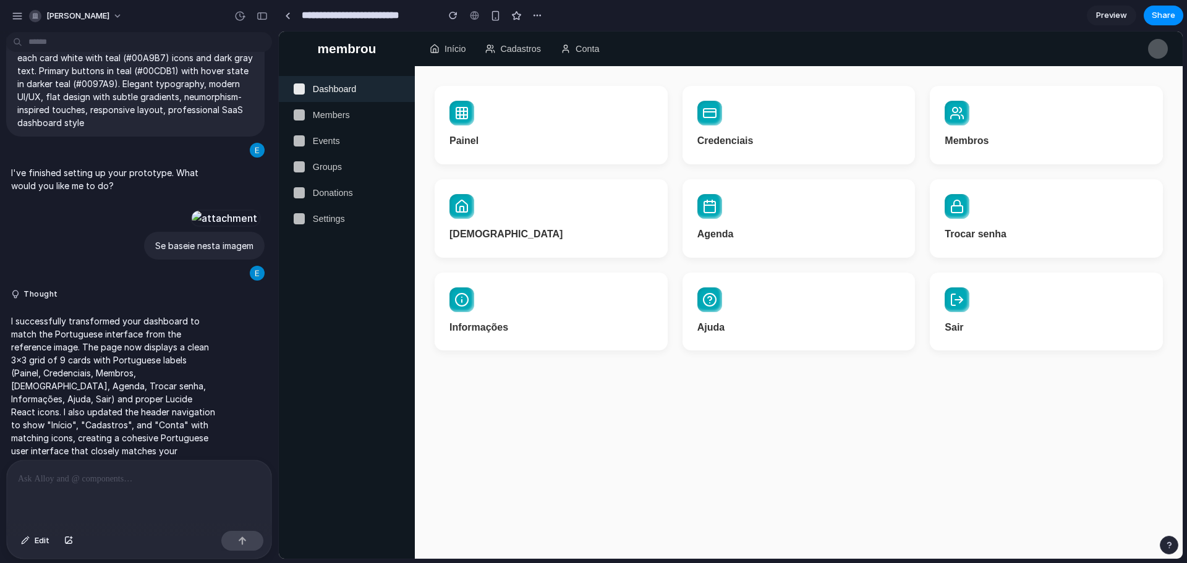
click at [1169, 544] on div "button" at bounding box center [1169, 545] width 9 height 9
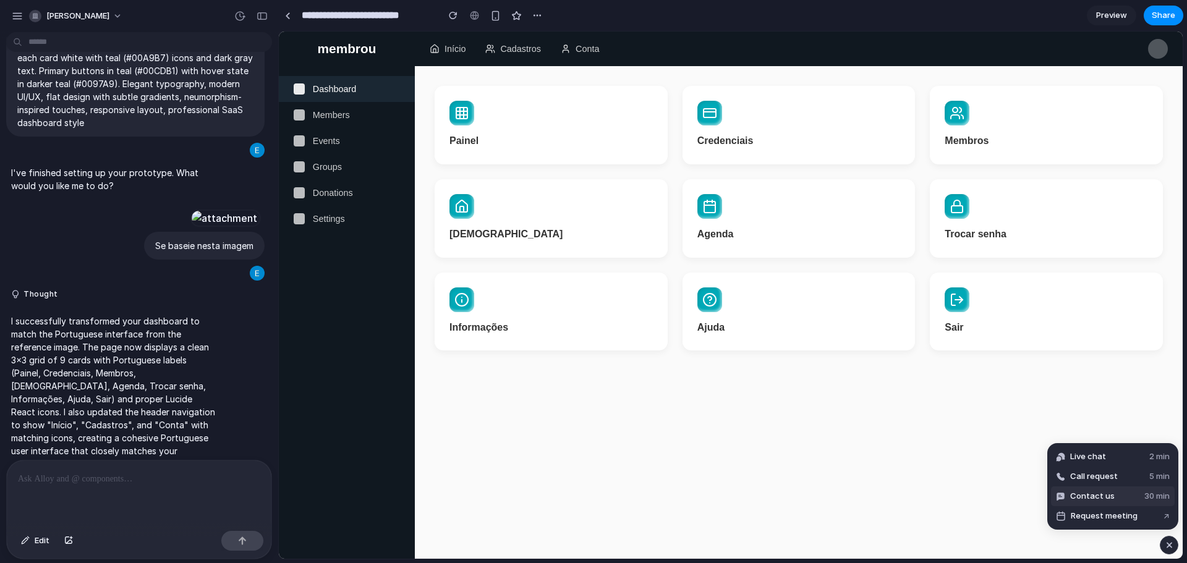
click at [1097, 500] on span "Contact us" at bounding box center [1093, 496] width 45 height 12
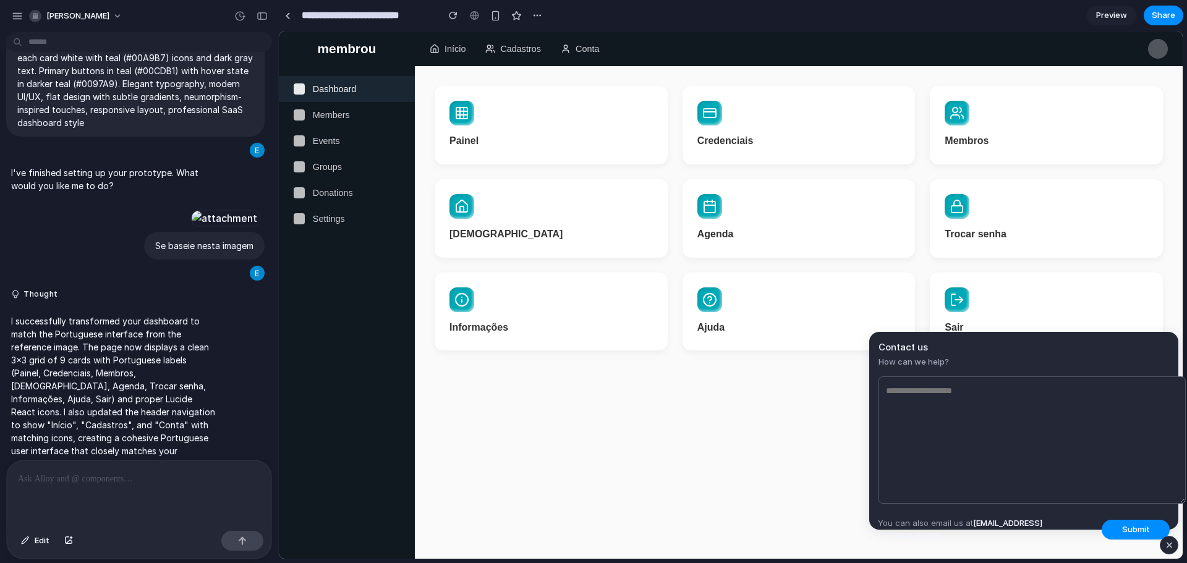
click at [1169, 549] on div "button" at bounding box center [1170, 545] width 11 height 15
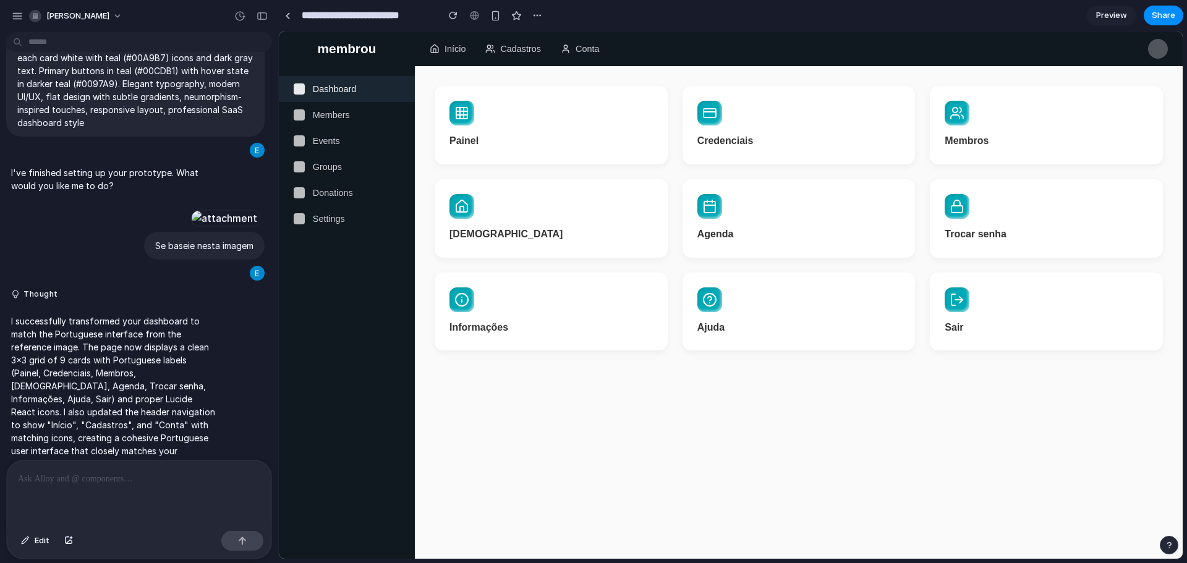
click at [1168, 550] on button "button" at bounding box center [1169, 545] width 19 height 19
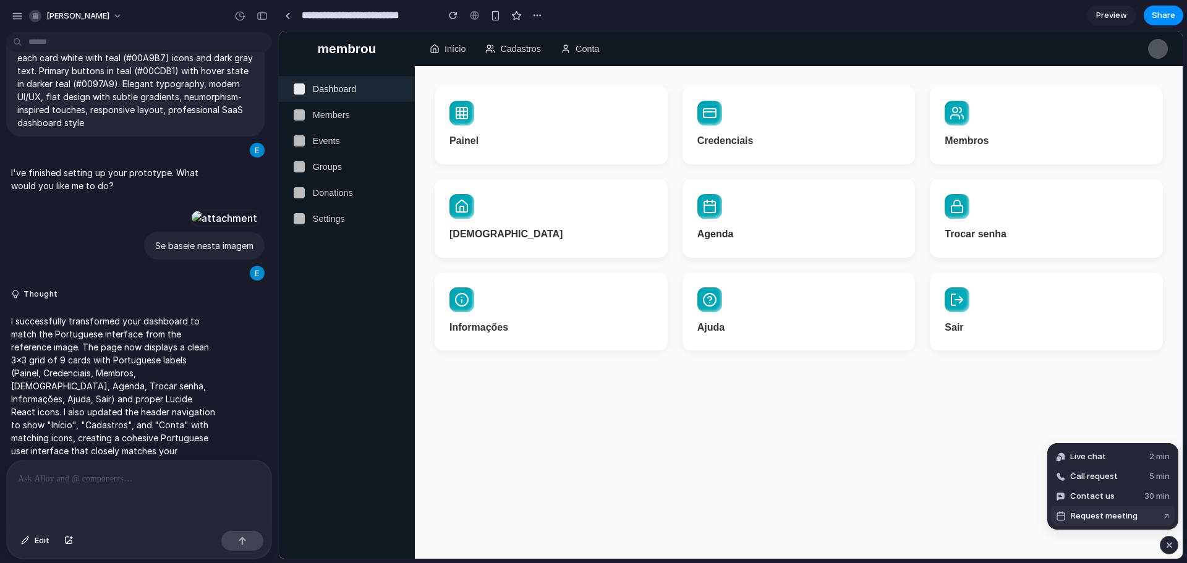
click at [1141, 518] on button "Request meeting ↗" at bounding box center [1113, 517] width 124 height 20
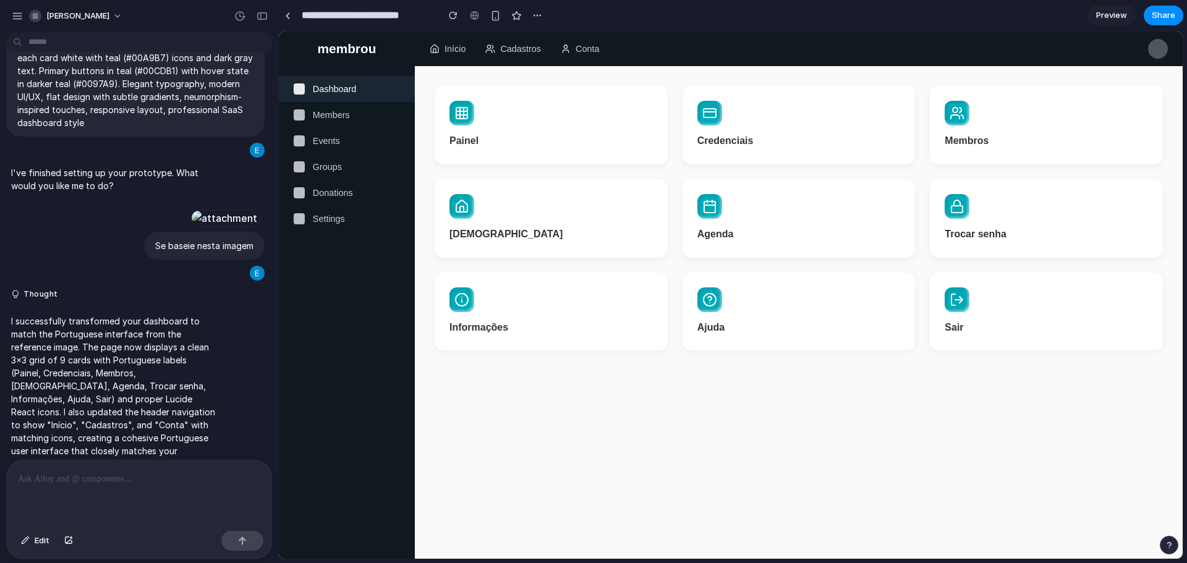
click at [1165, 545] on div "button" at bounding box center [1169, 545] width 9 height 9
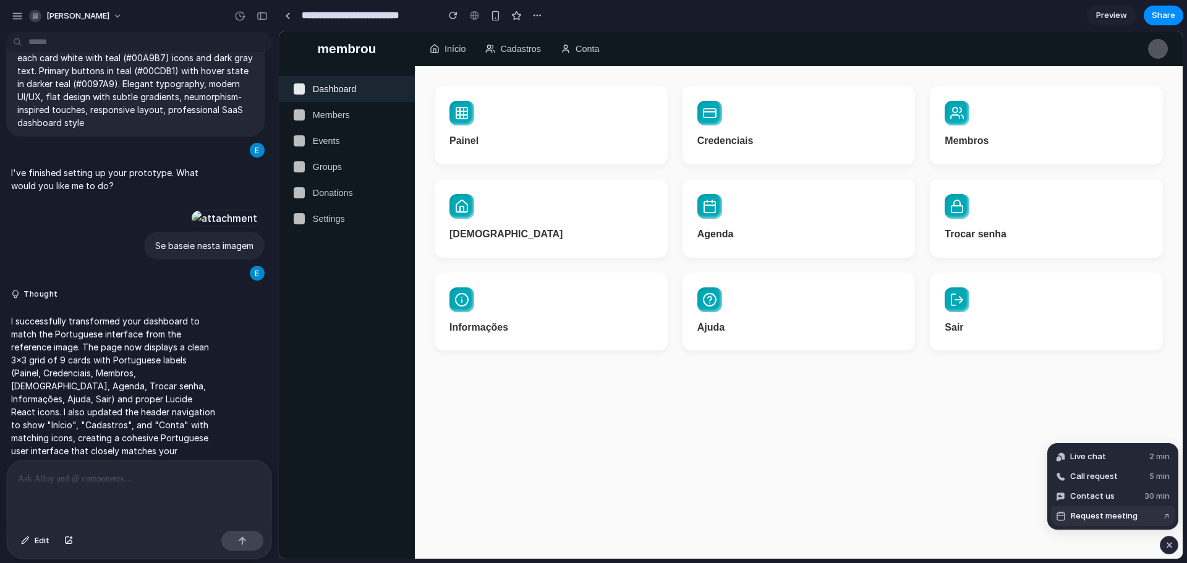
click at [1134, 512] on span "Request meeting" at bounding box center [1104, 516] width 67 height 12
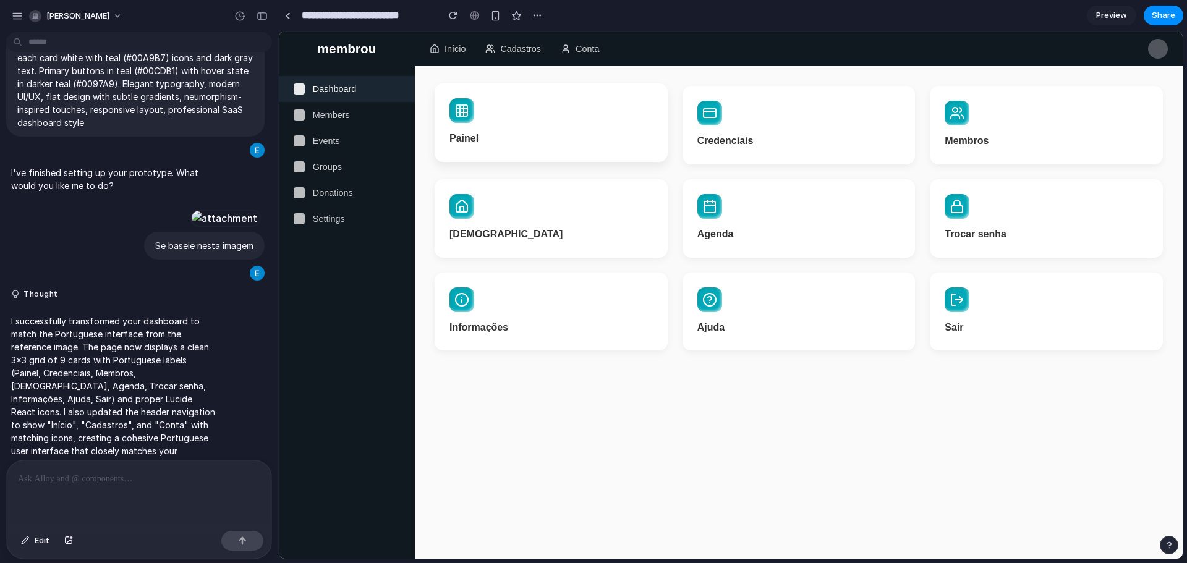
click at [459, 118] on icon at bounding box center [462, 110] width 15 height 15
click at [962, 305] on icon at bounding box center [957, 297] width 15 height 15
click at [325, 118] on span "Members" at bounding box center [331, 115] width 37 height 10
click at [314, 198] on span "Donations" at bounding box center [333, 193] width 40 height 10
click at [289, 16] on div at bounding box center [288, 15] width 6 height 7
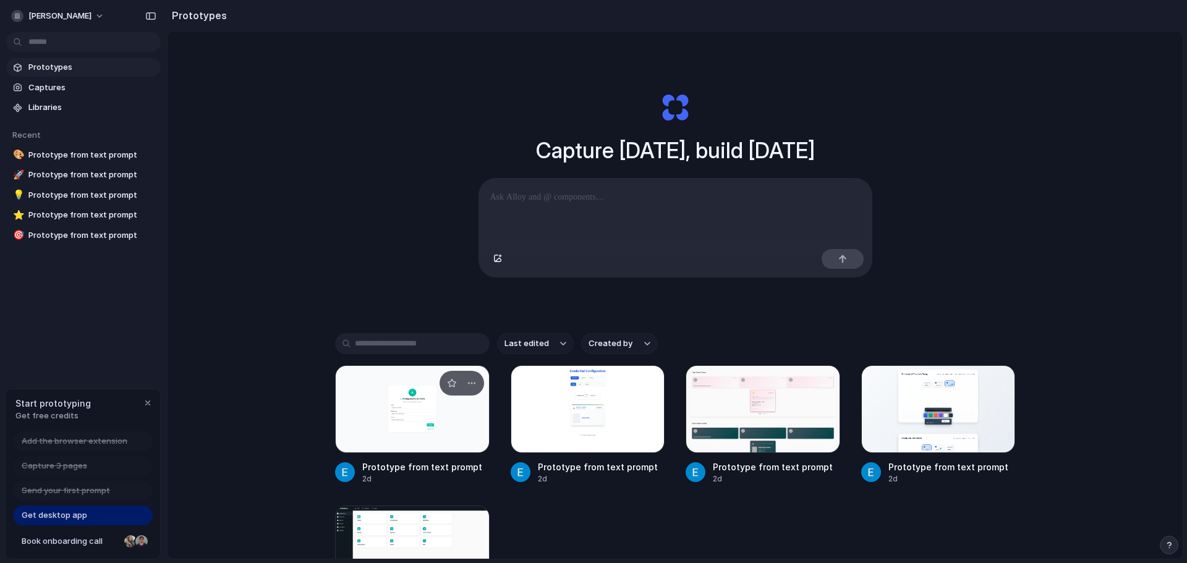
click at [408, 440] on div at bounding box center [412, 410] width 155 height 88
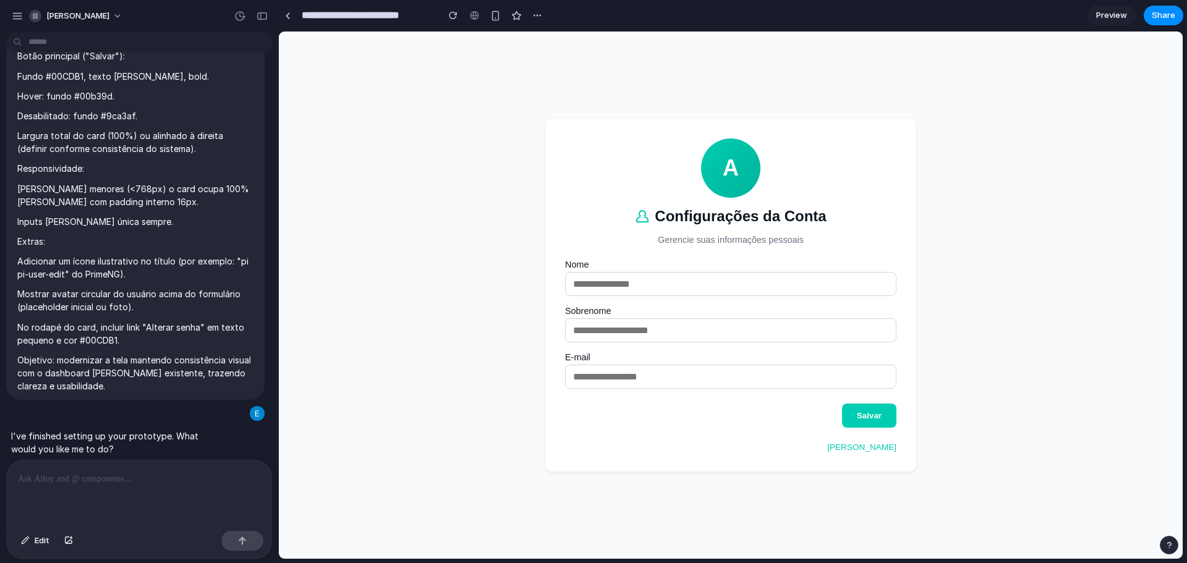
click at [835, 200] on header "A Configurações da Conta Gerencie suas informações pessoais" at bounding box center [730, 192] width 331 height 106
click at [292, 17] on link at bounding box center [287, 15] width 19 height 19
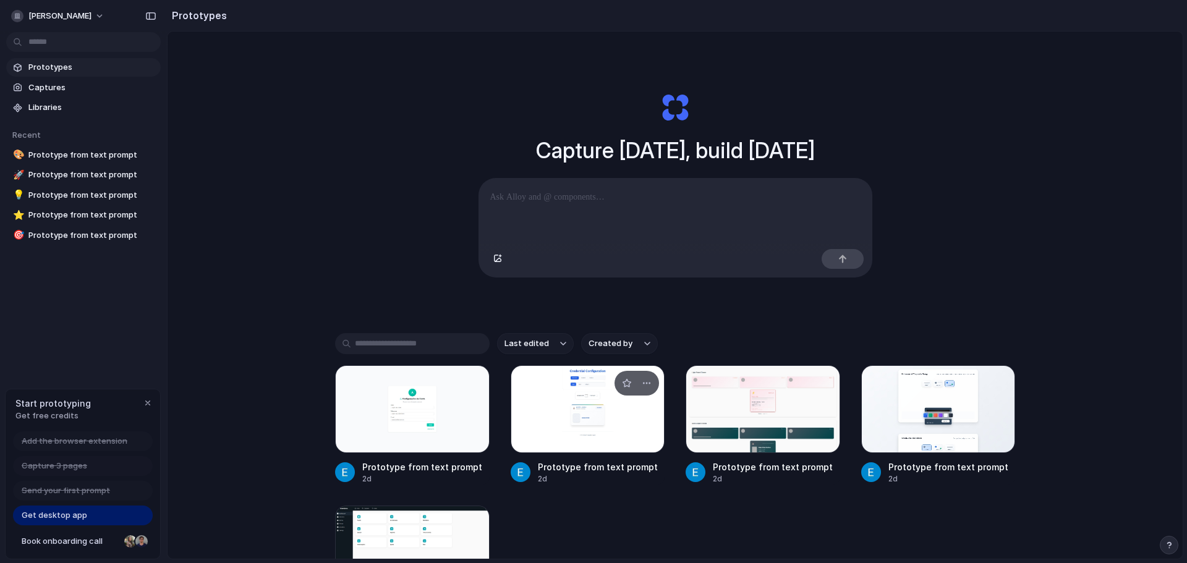
click at [587, 432] on div at bounding box center [588, 410] width 155 height 88
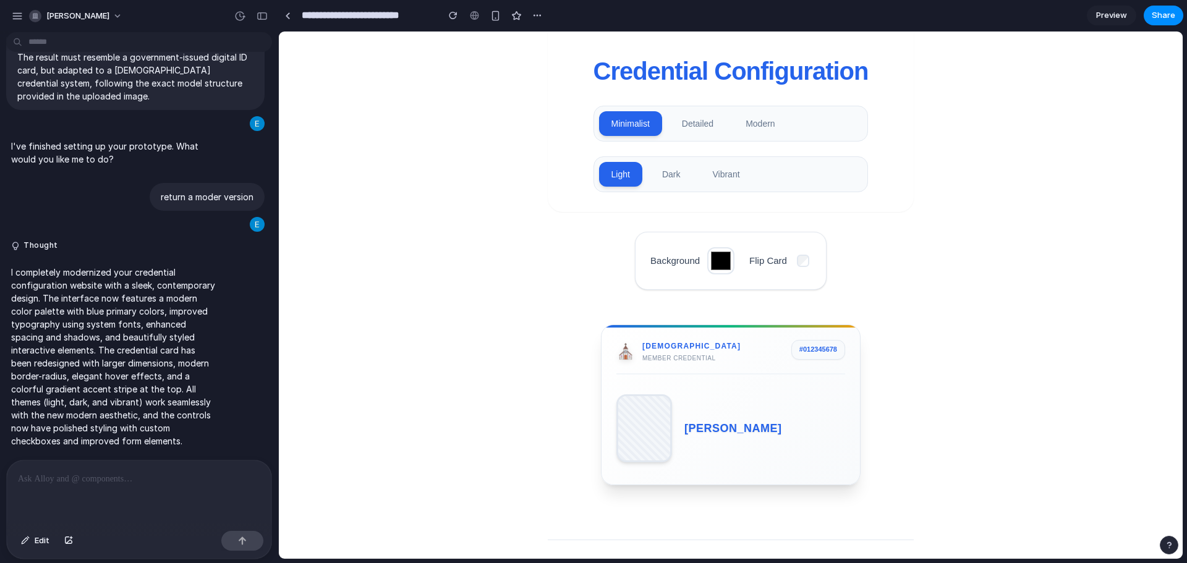
click at [774, 384] on div "⛪ [DEMOGRAPHIC_DATA] Member Credential # 012345678 [PERSON_NAME] [DEMOGRAPHIC_D…" at bounding box center [731, 405] width 260 height 161
click at [770, 390] on div "[PERSON_NAME] [DEMOGRAPHIC_DATA] Issued: 01/2024 Expires: 12/2025" at bounding box center [731, 428] width 229 height 83
click at [702, 409] on div "[PERSON_NAME] [DEMOGRAPHIC_DATA] Issued: 01/2024 Expires: 12/2025" at bounding box center [731, 428] width 229 height 83
click at [806, 355] on div "# 012345678" at bounding box center [819, 350] width 54 height 20
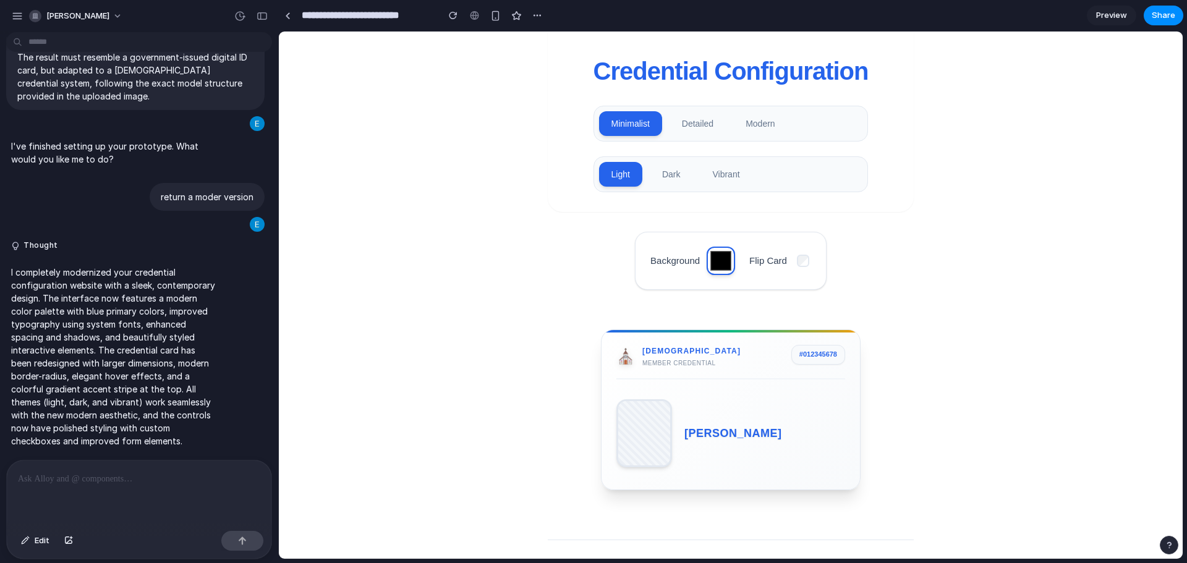
click at [725, 257] on input "*******" at bounding box center [721, 261] width 28 height 28
click at [719, 259] on input "*******" at bounding box center [721, 261] width 28 height 28
click at [725, 174] on button "Vibrant" at bounding box center [726, 173] width 52 height 25
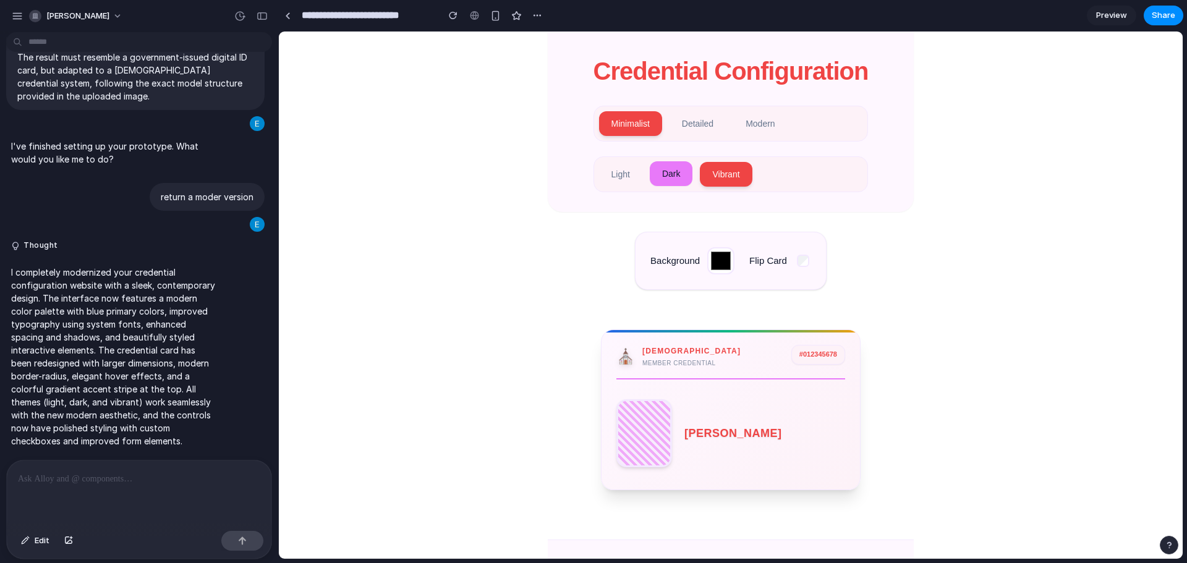
drag, startPoint x: 668, startPoint y: 174, endPoint x: 654, endPoint y: 176, distance: 13.7
click at [668, 175] on button "Dark" at bounding box center [671, 173] width 43 height 25
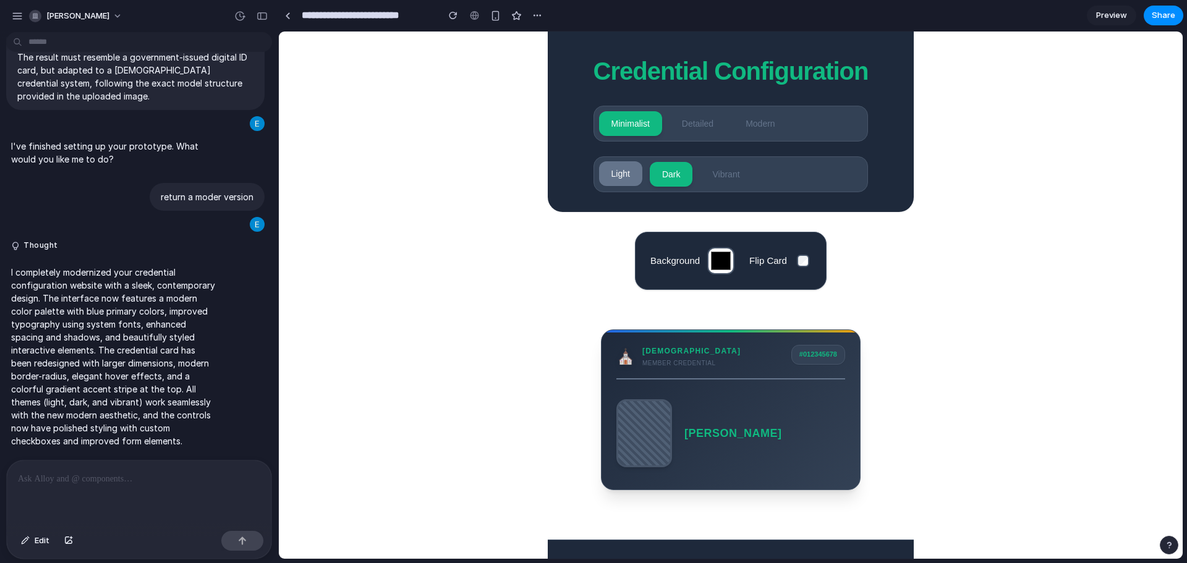
click at [621, 174] on button "Light" at bounding box center [620, 173] width 43 height 25
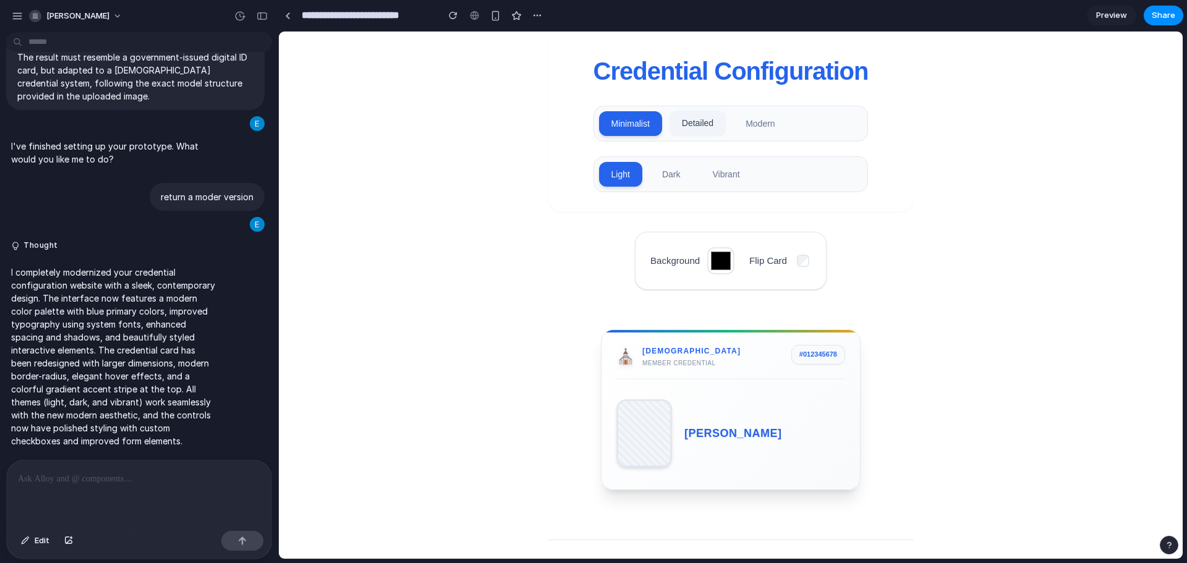
click at [689, 114] on button "Detailed" at bounding box center [698, 123] width 56 height 25
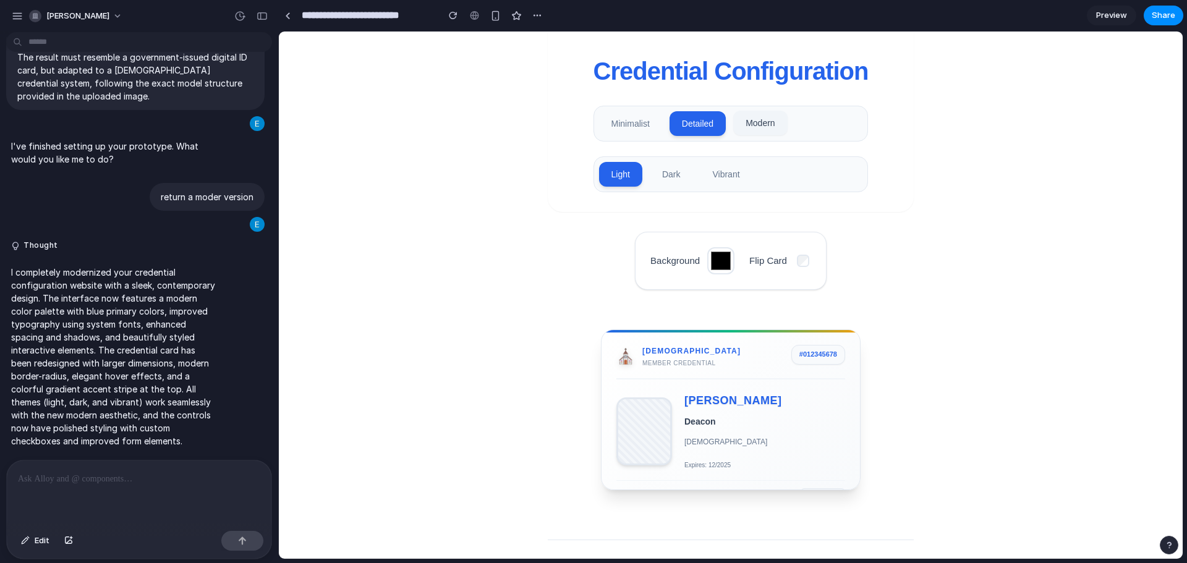
click at [762, 127] on button "Modern" at bounding box center [760, 123] width 54 height 25
click at [691, 124] on button "Detailed" at bounding box center [698, 123] width 56 height 25
click at [617, 114] on button "Minimalist" at bounding box center [630, 123] width 63 height 25
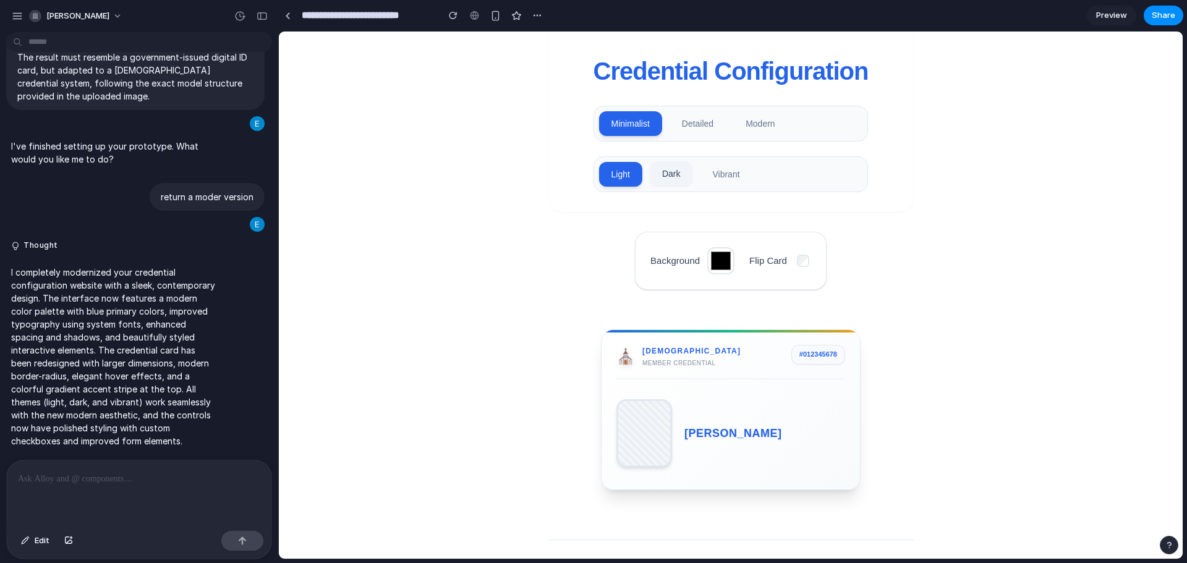
click at [669, 184] on button "Dark" at bounding box center [671, 173] width 43 height 25
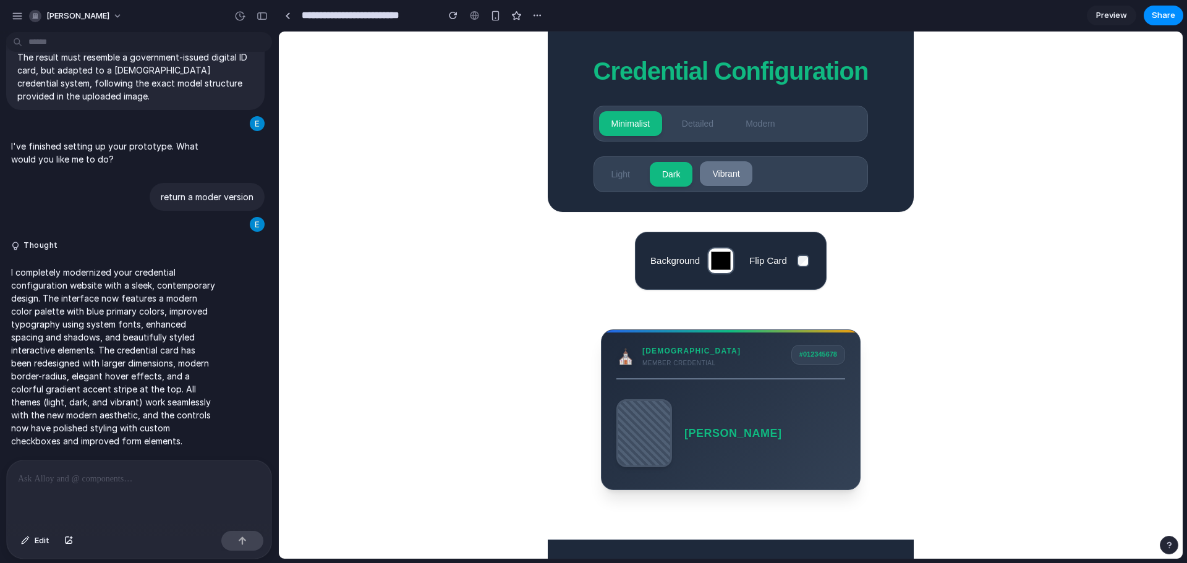
click at [717, 177] on button "Vibrant" at bounding box center [726, 173] width 52 height 25
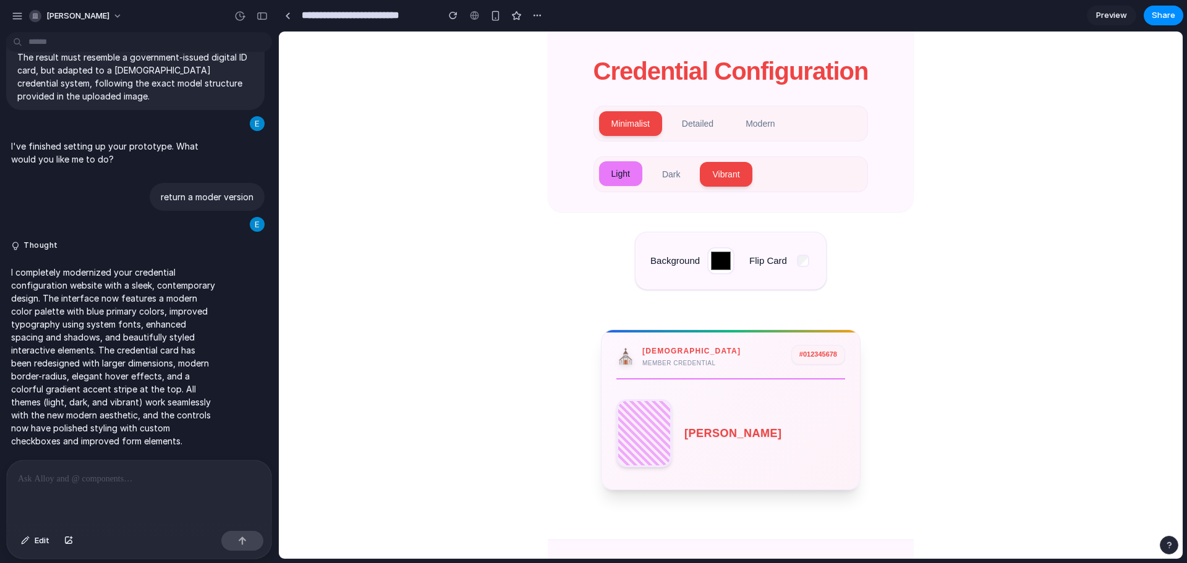
click at [631, 172] on button "Light" at bounding box center [620, 173] width 43 height 25
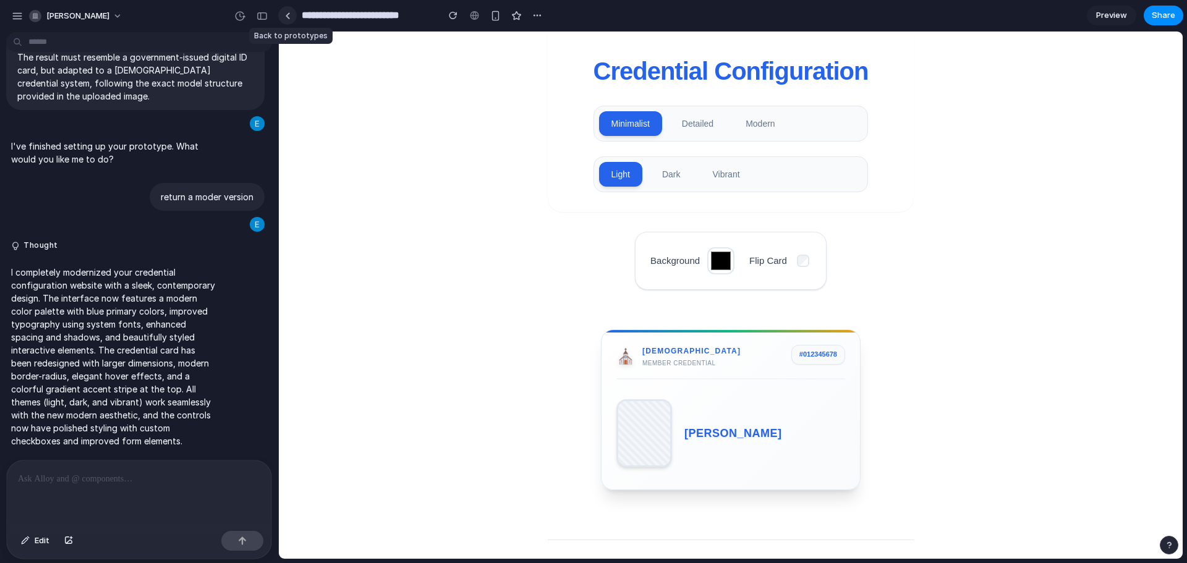
click at [279, 16] on link at bounding box center [287, 15] width 19 height 19
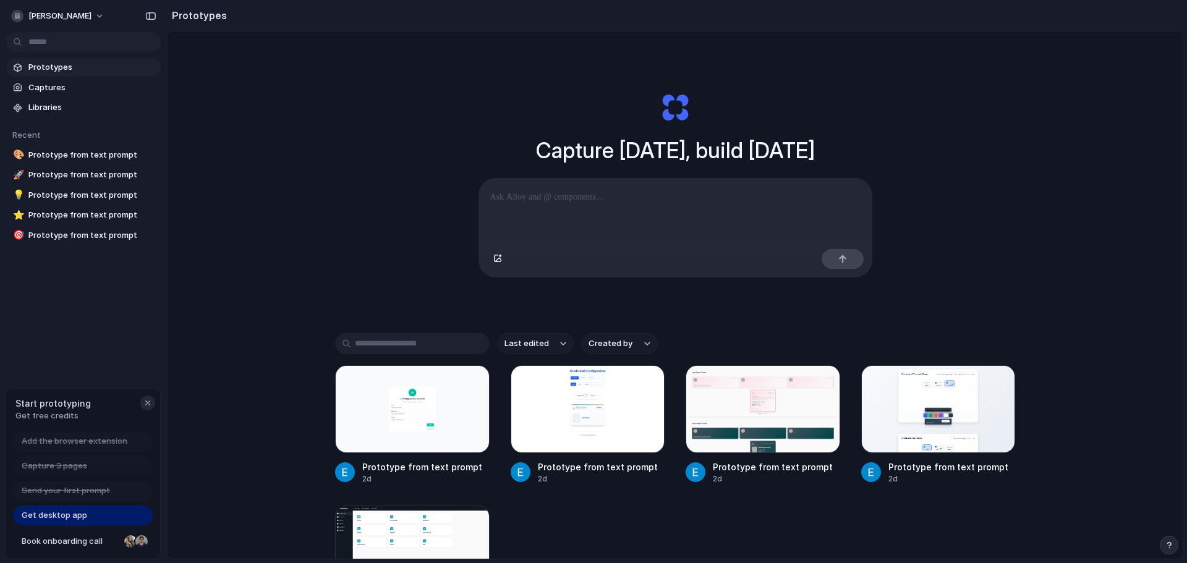
click at [146, 400] on div "button" at bounding box center [148, 403] width 10 height 10
